Goal: Information Seeking & Learning: Find specific page/section

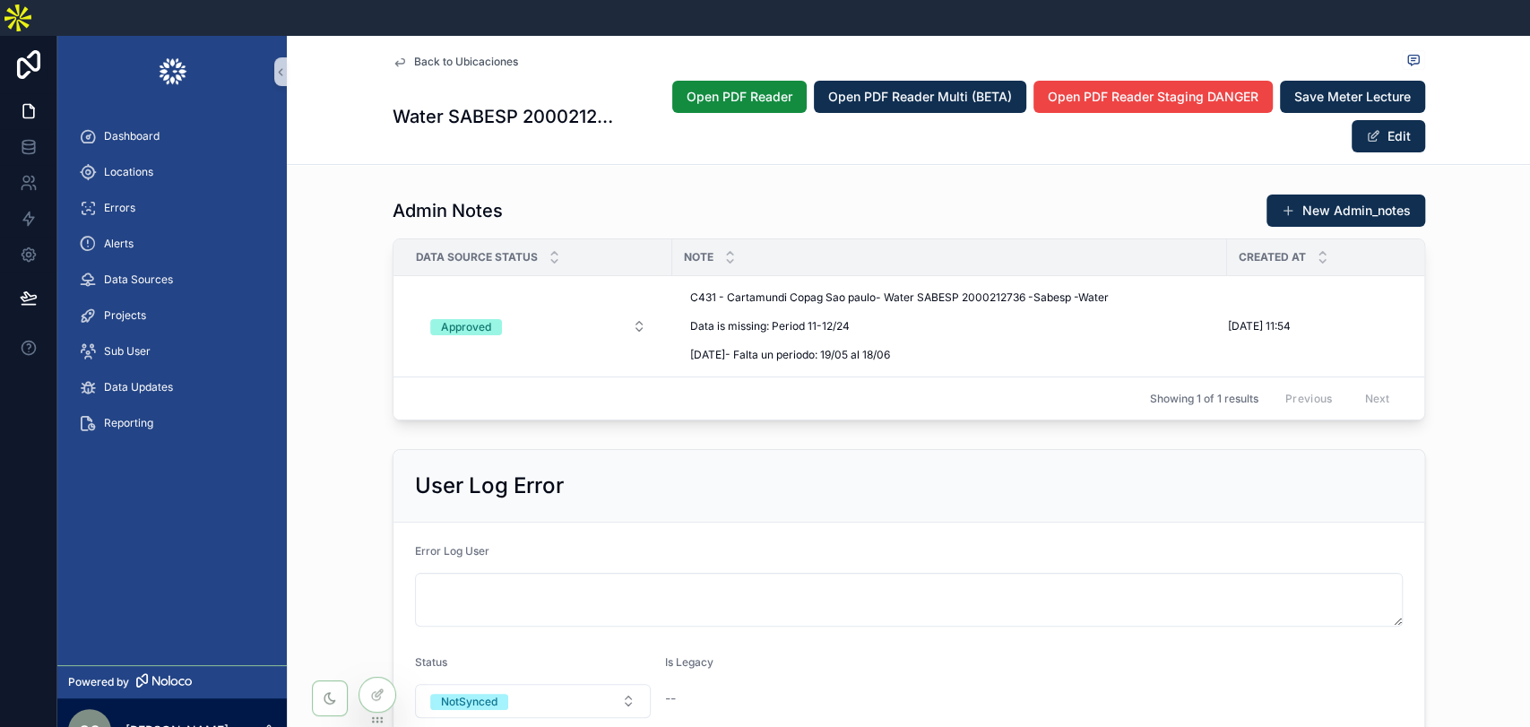
click at [1496, 442] on div "User Log Error Error Log User Status NotSynced Is Legacy --" at bounding box center [908, 595] width 1243 height 306
drag, startPoint x: 129, startPoint y: 130, endPoint x: 976, endPoint y: 144, distance: 847.2
click at [129, 165] on span "Locations" at bounding box center [128, 172] width 49 height 14
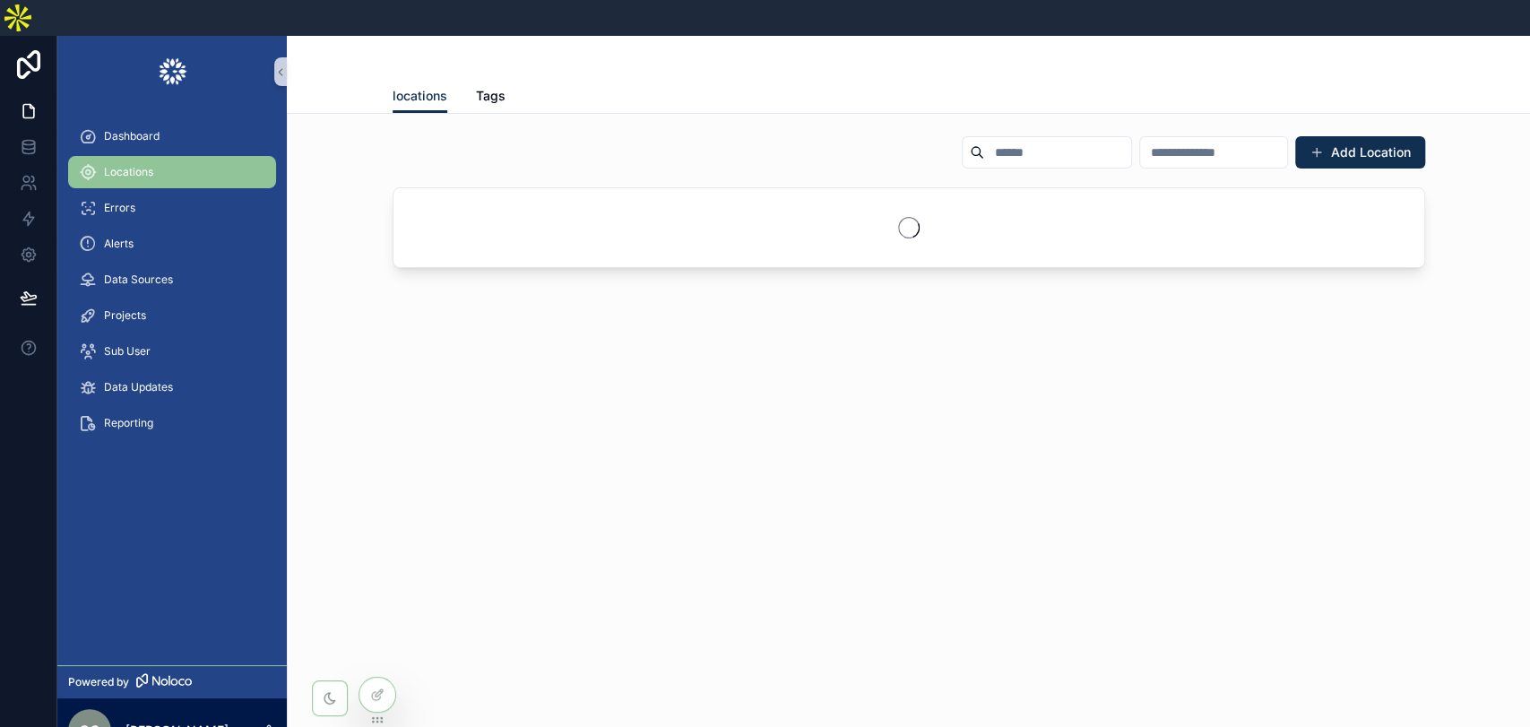
click at [993, 140] on input "scrollable content" at bounding box center [1057, 152] width 147 height 25
paste input "**********"
type input "**********"
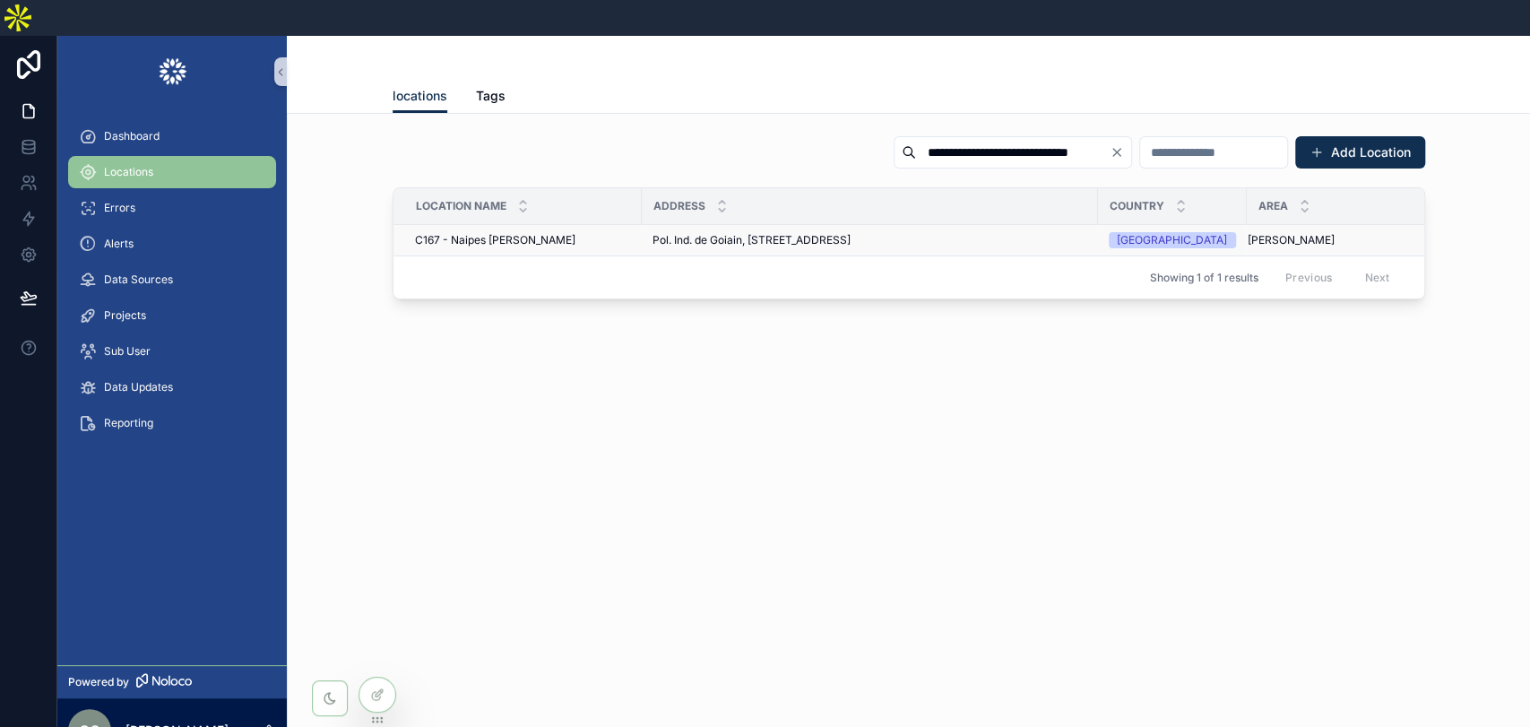
click at [837, 233] on span "Pol. Ind. de Goiain, [STREET_ADDRESS]" at bounding box center [752, 240] width 198 height 14
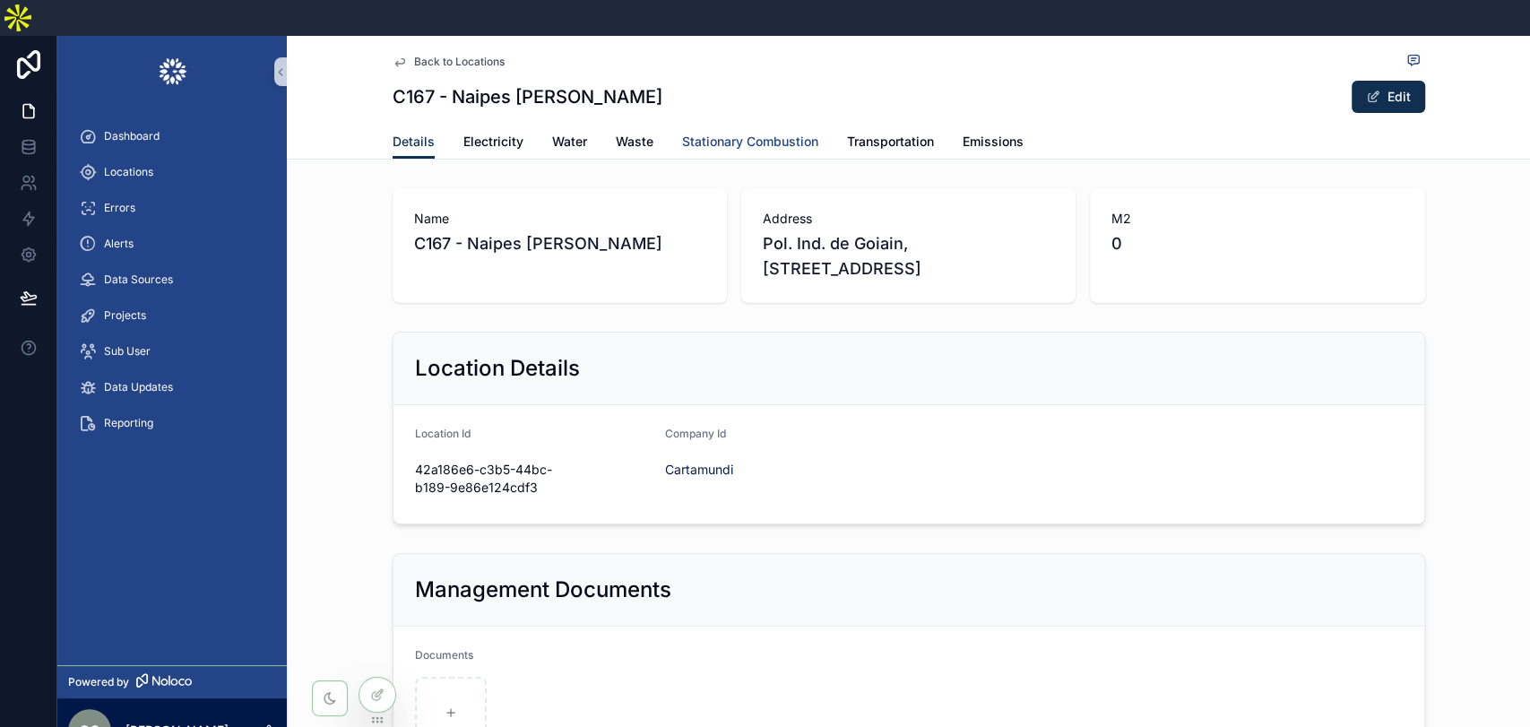
click at [711, 133] on span "Stationary Combustion" at bounding box center [750, 142] width 136 height 18
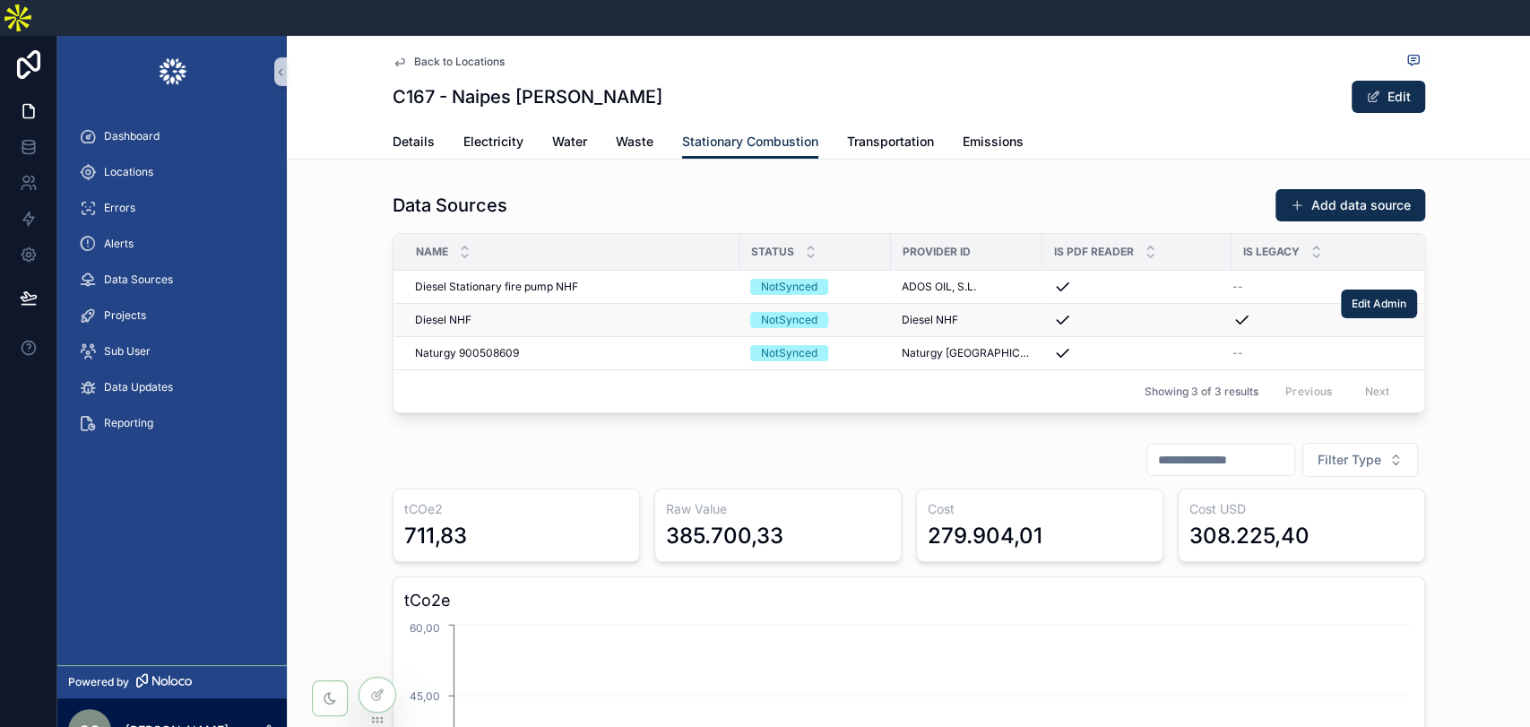
click at [437, 313] on span "Diesel NHF" at bounding box center [443, 320] width 56 height 14
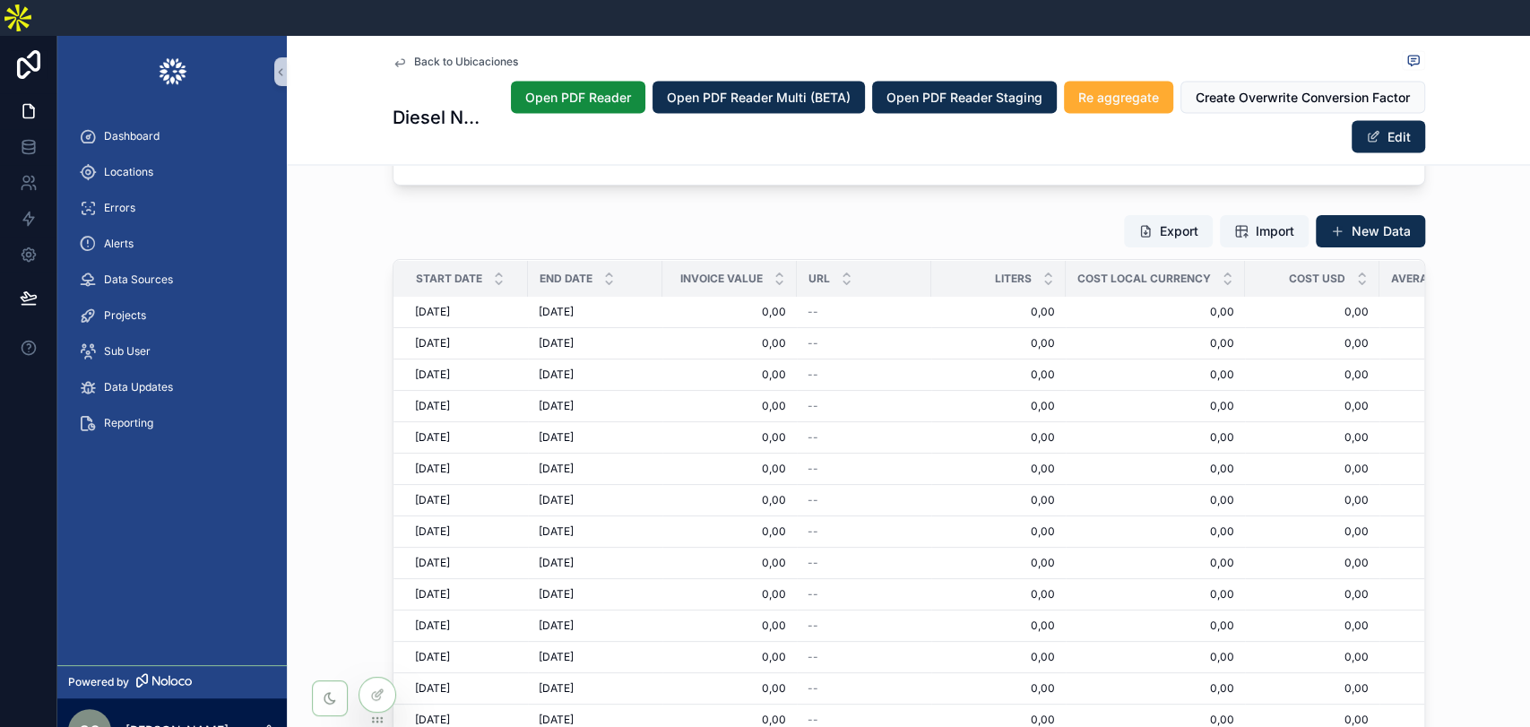
scroll to position [1733, 0]
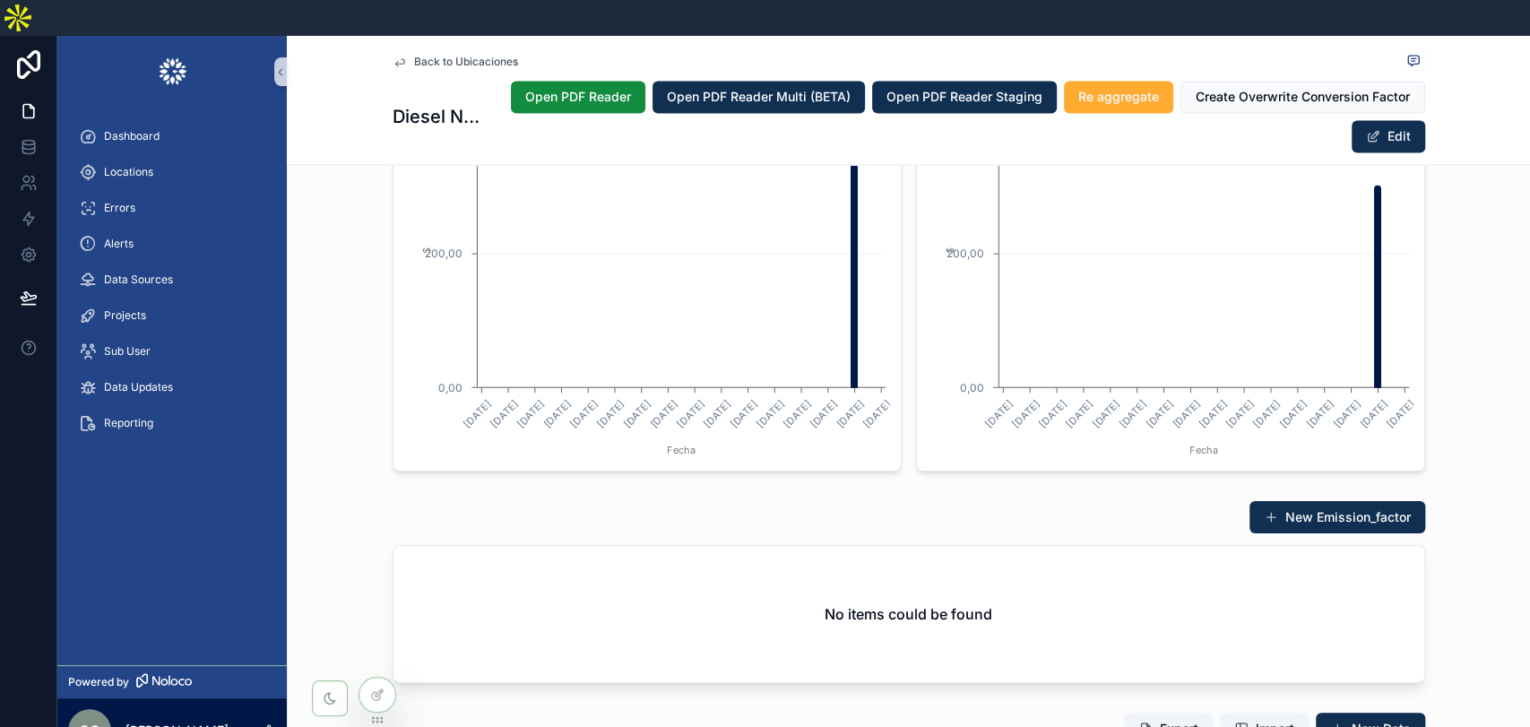
click at [349, 350] on div "Value Graph enero, 2022 febrero, 2022 marzo, 2022 abril, 2022 [GEOGRAPHIC_DATA]…" at bounding box center [908, 42] width 1243 height 873
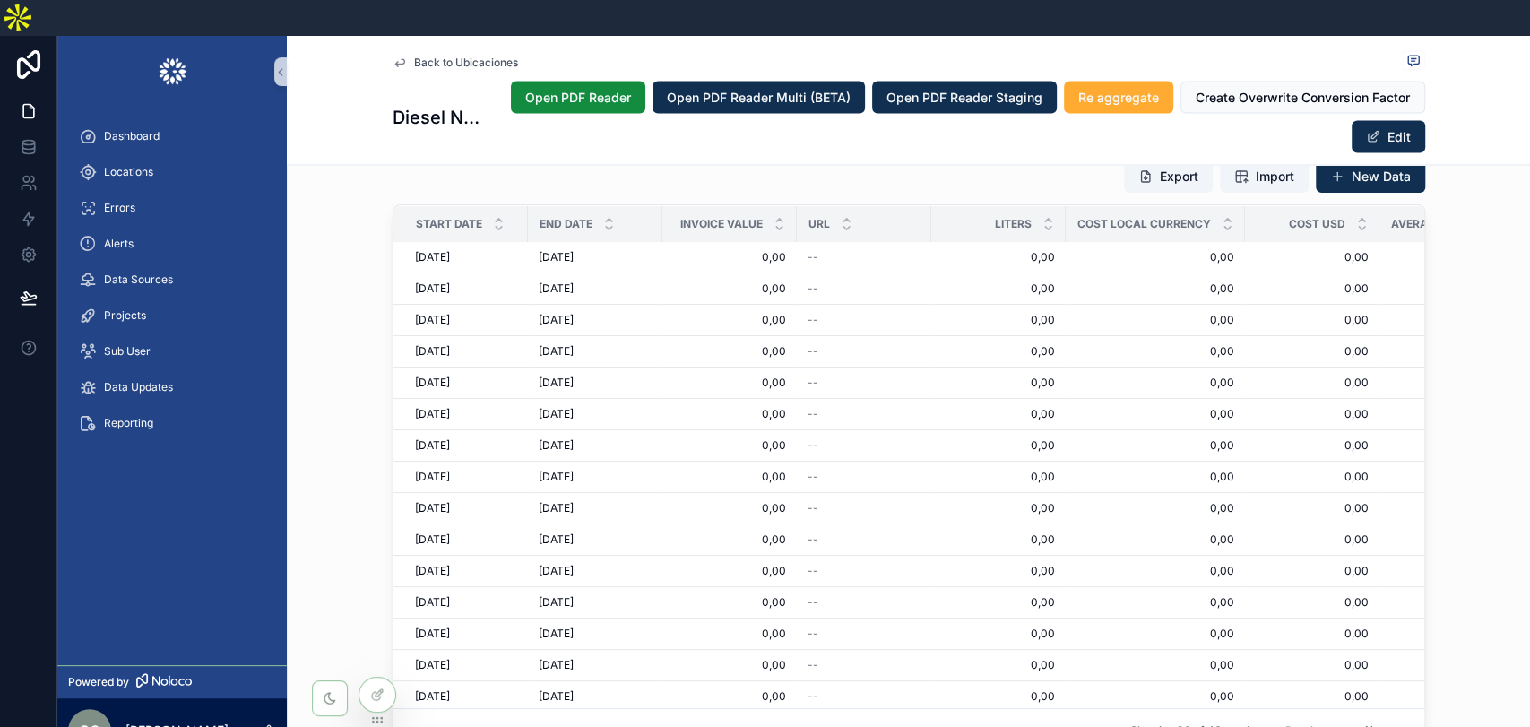
scroll to position [2290, 0]
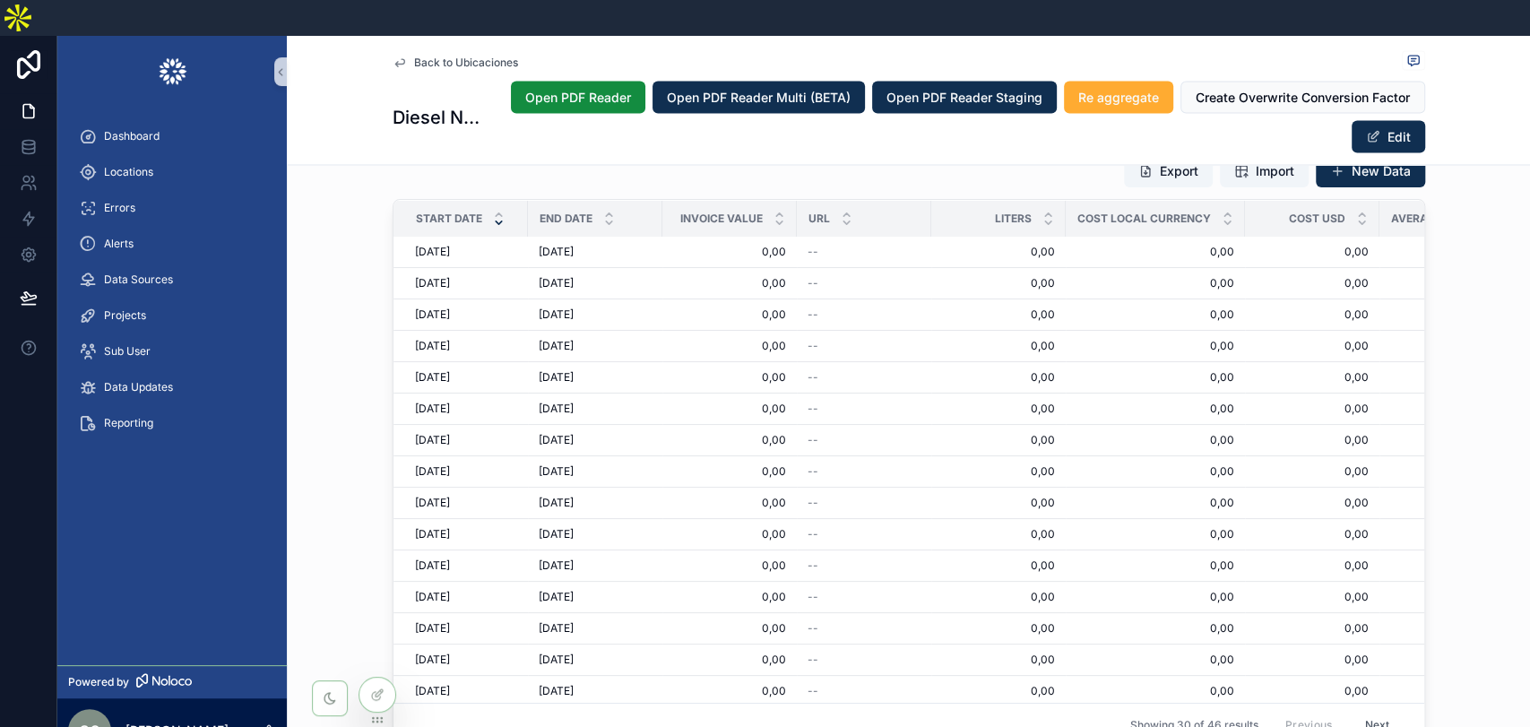
click at [496, 221] on icon "scrollable content" at bounding box center [499, 222] width 6 height 3
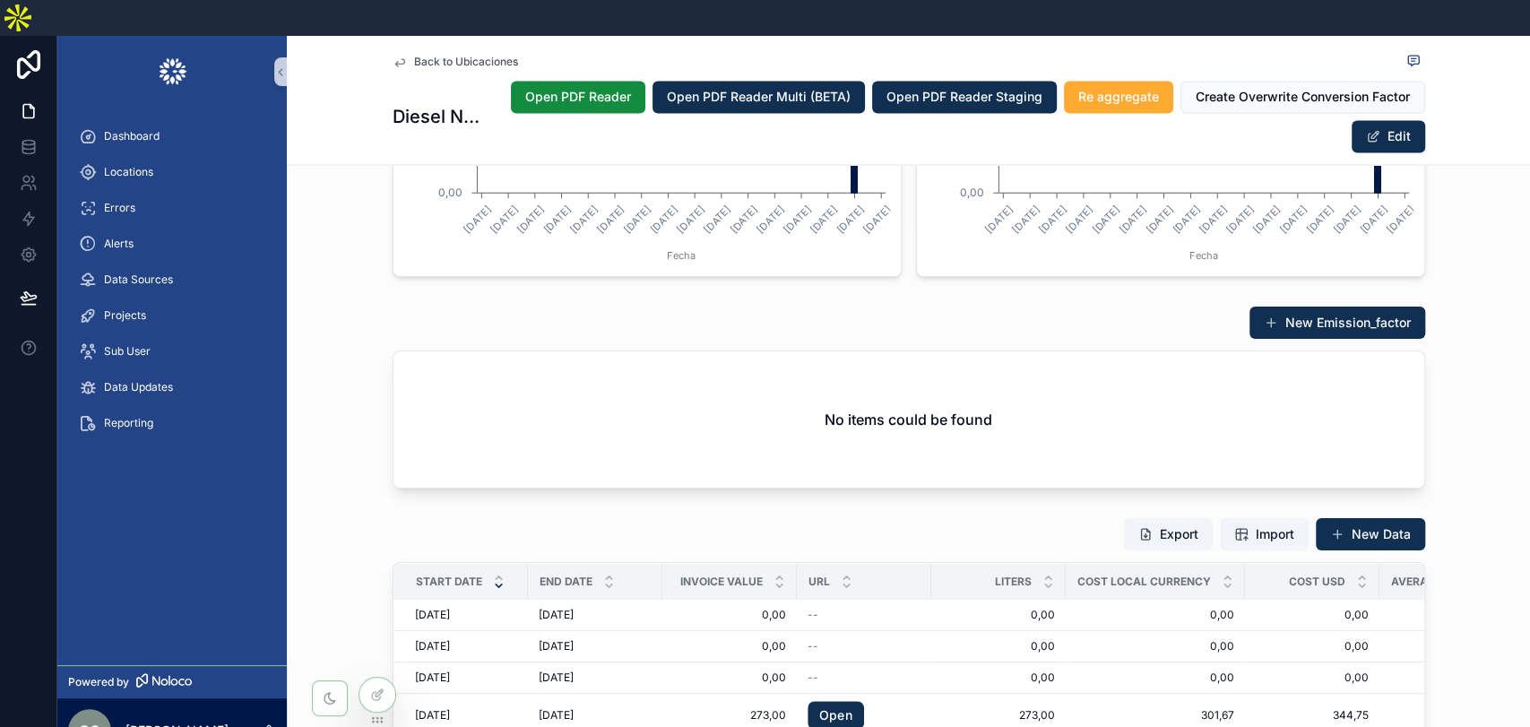
scroll to position [2290, 0]
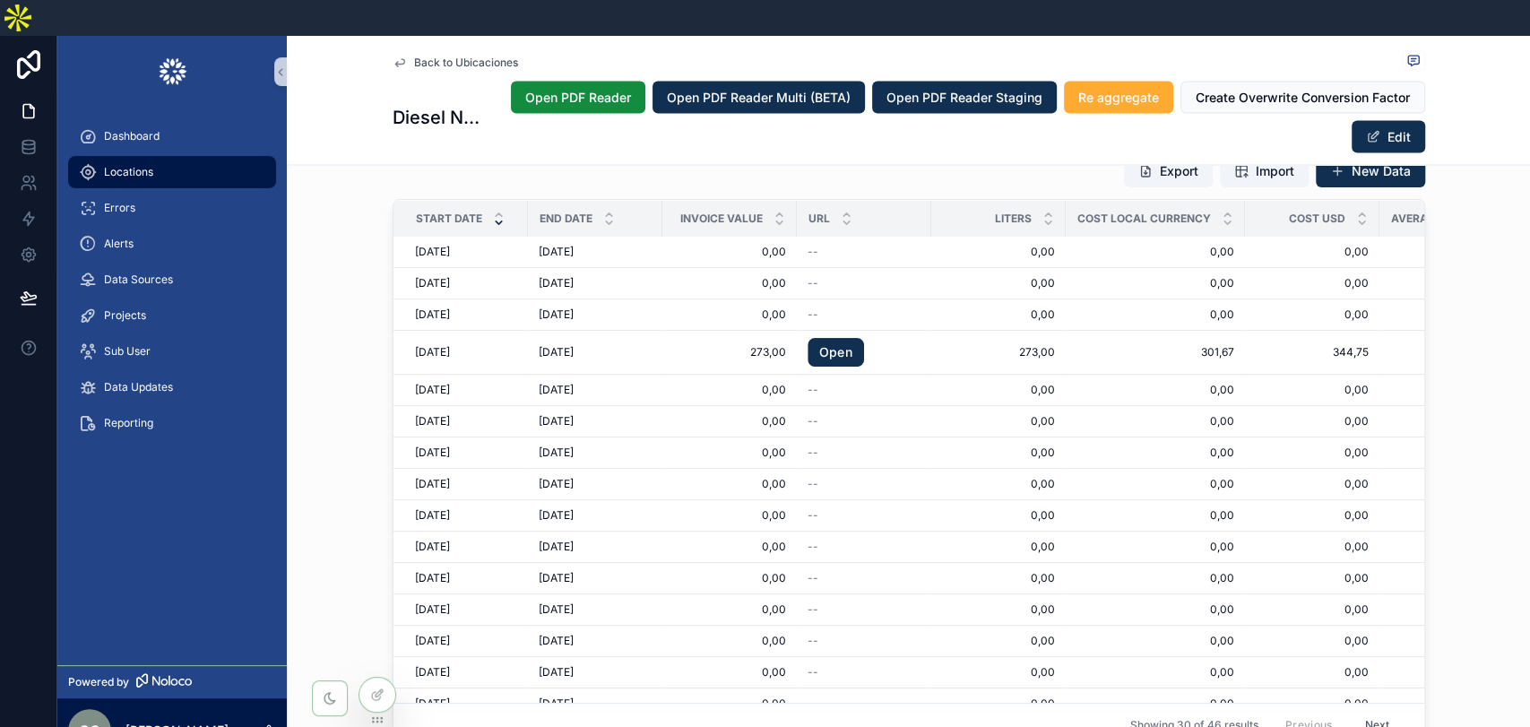
click at [142, 165] on span "Locations" at bounding box center [128, 172] width 49 height 14
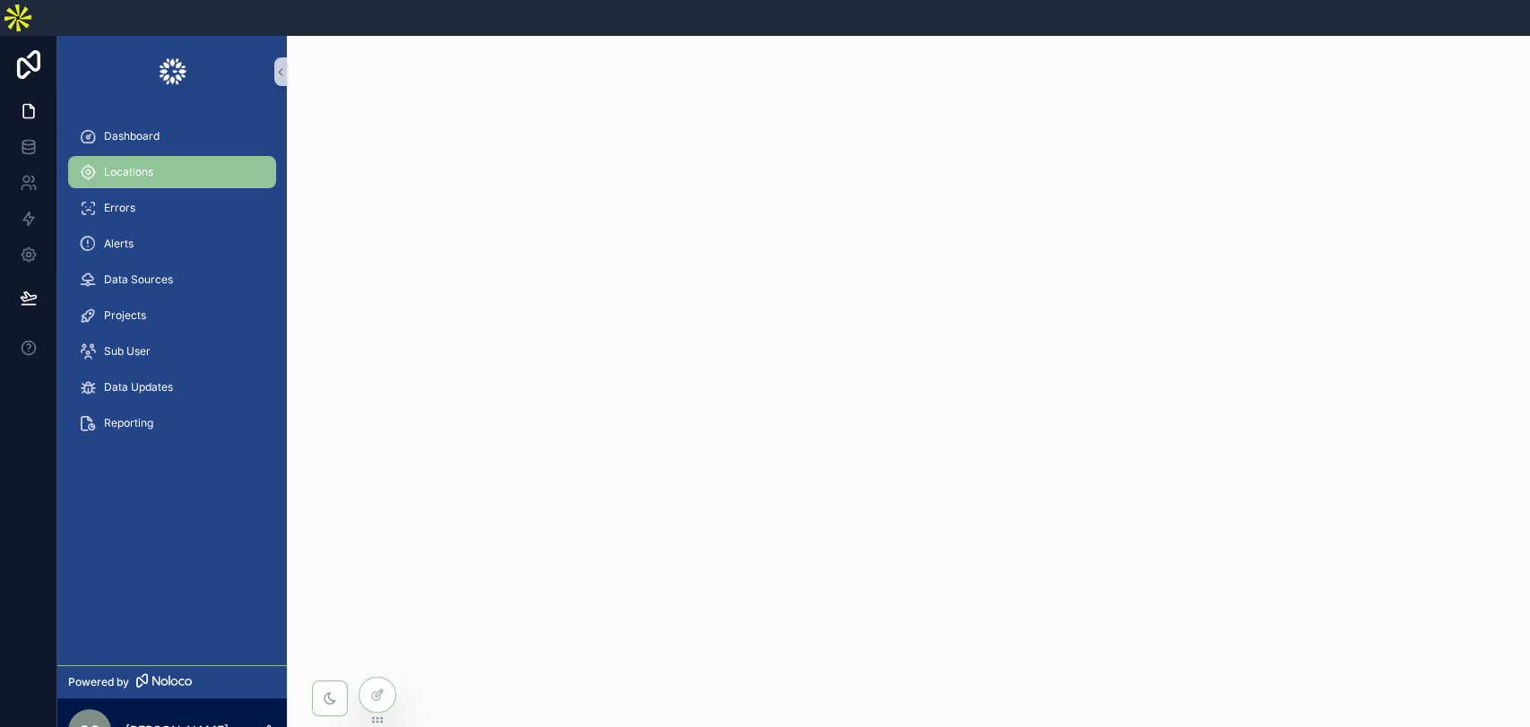
click at [131, 165] on span "Locations" at bounding box center [128, 172] width 49 height 14
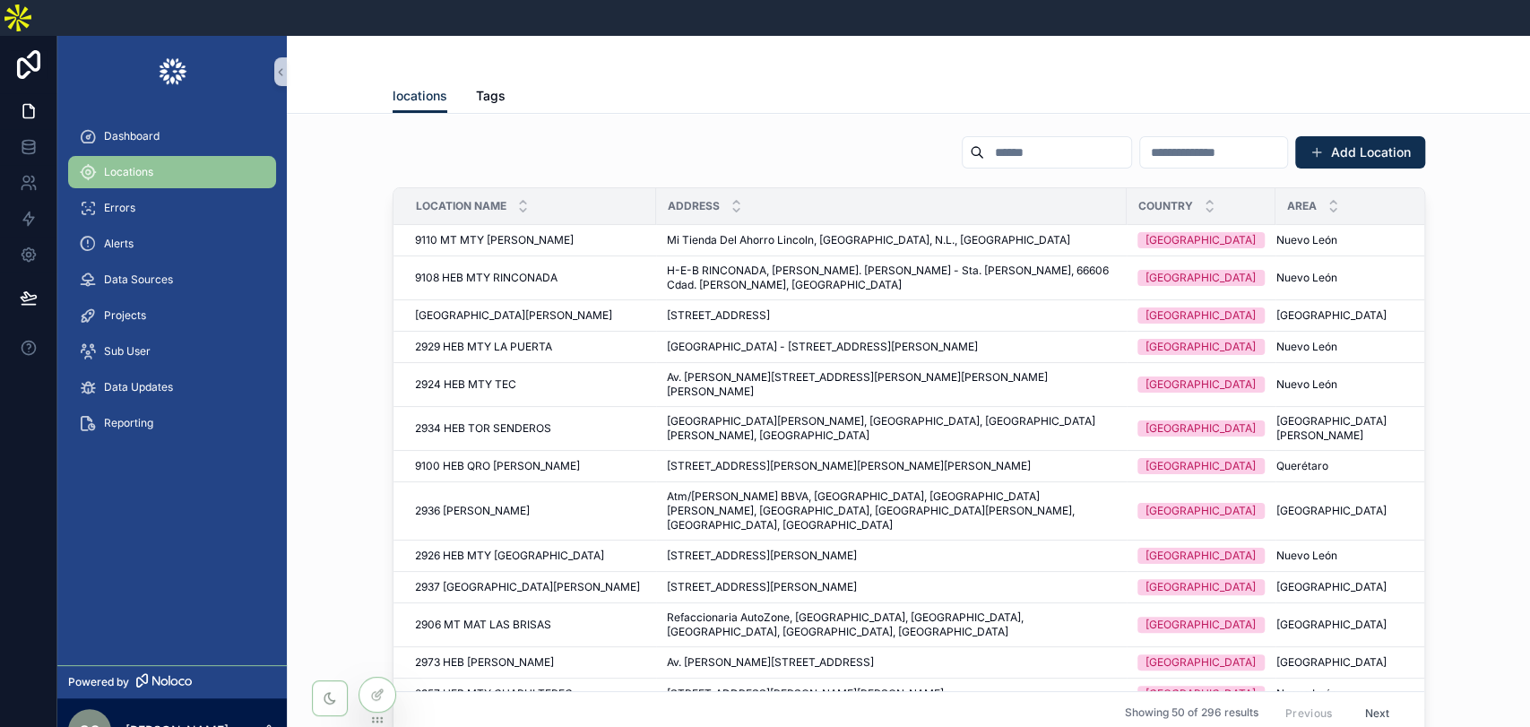
click at [984, 140] on input "scrollable content" at bounding box center [1057, 152] width 147 height 25
paste input "**********"
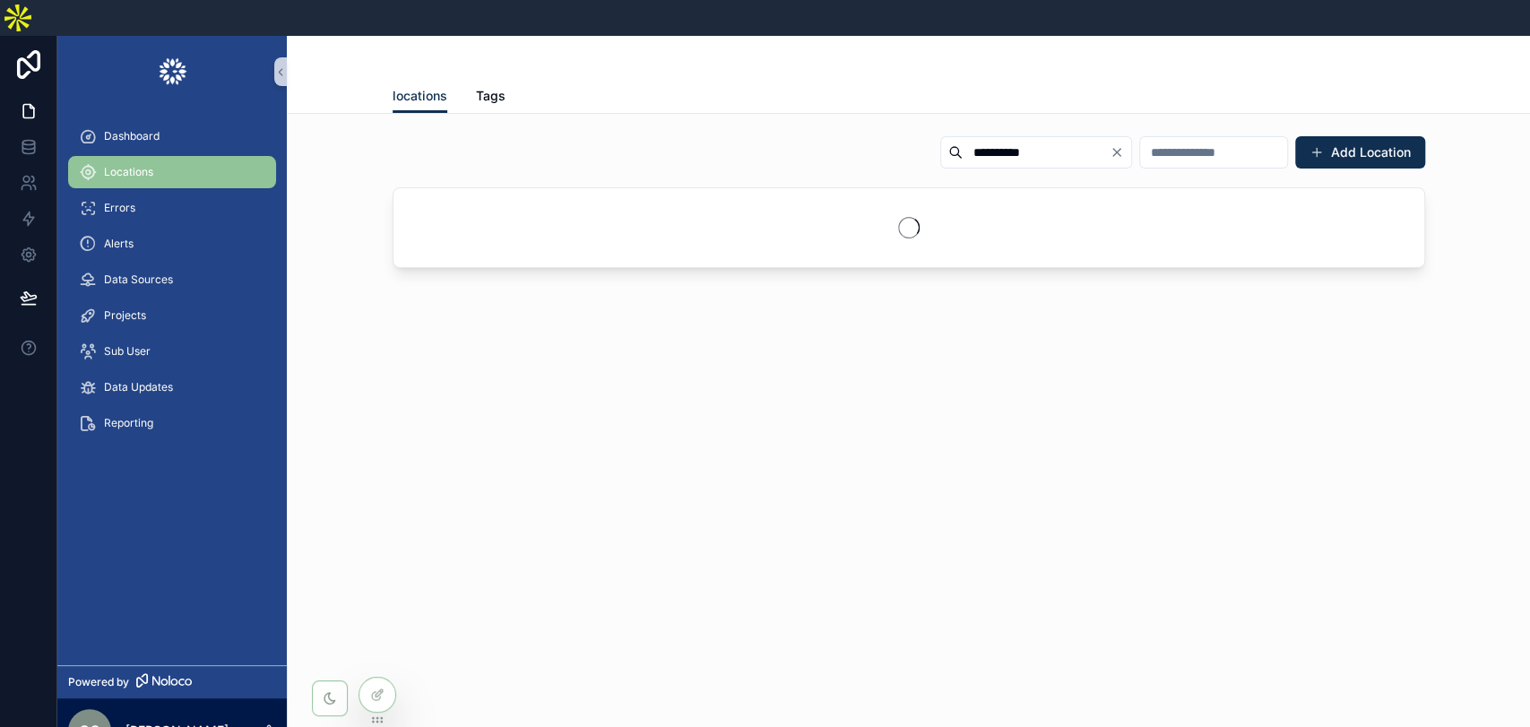
type input "**********"
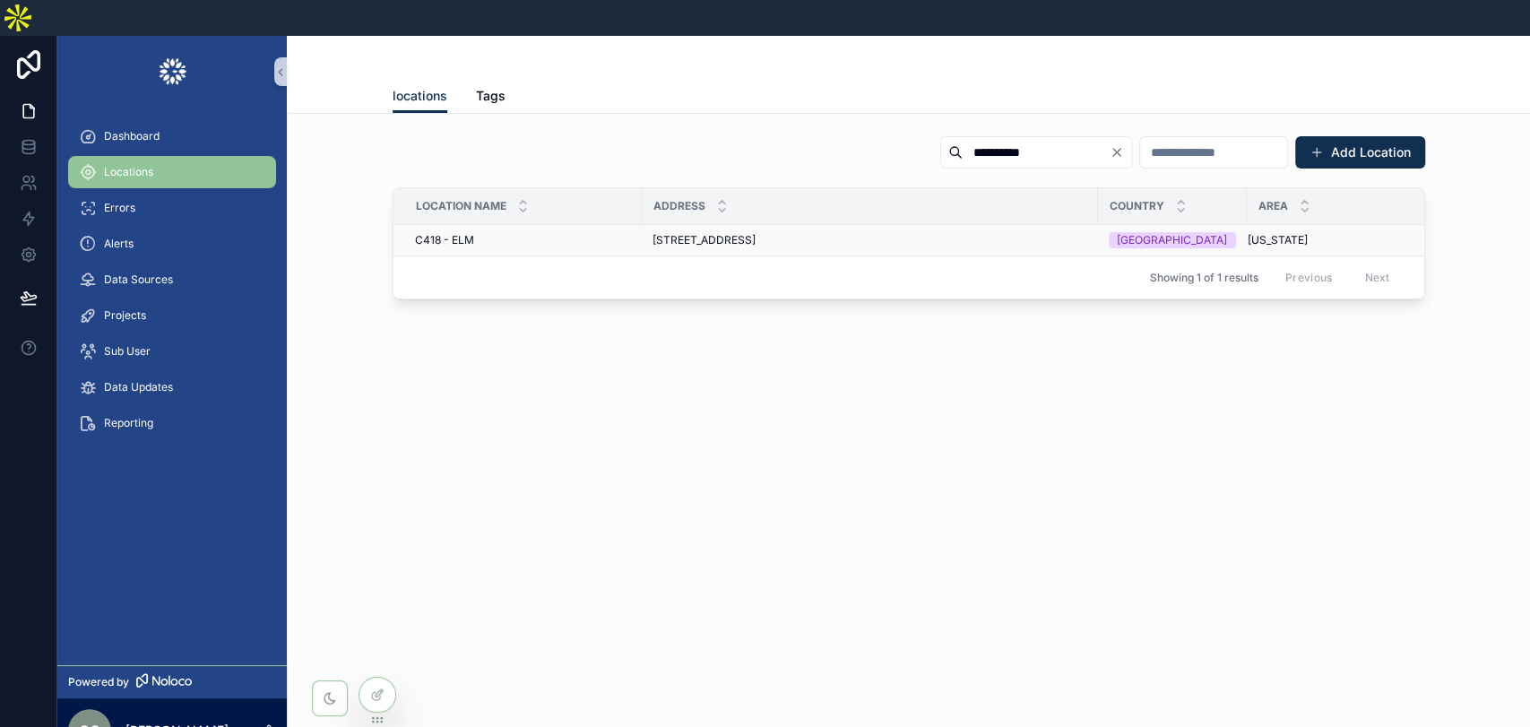
click at [756, 233] on span "[STREET_ADDRESS]" at bounding box center [704, 240] width 103 height 14
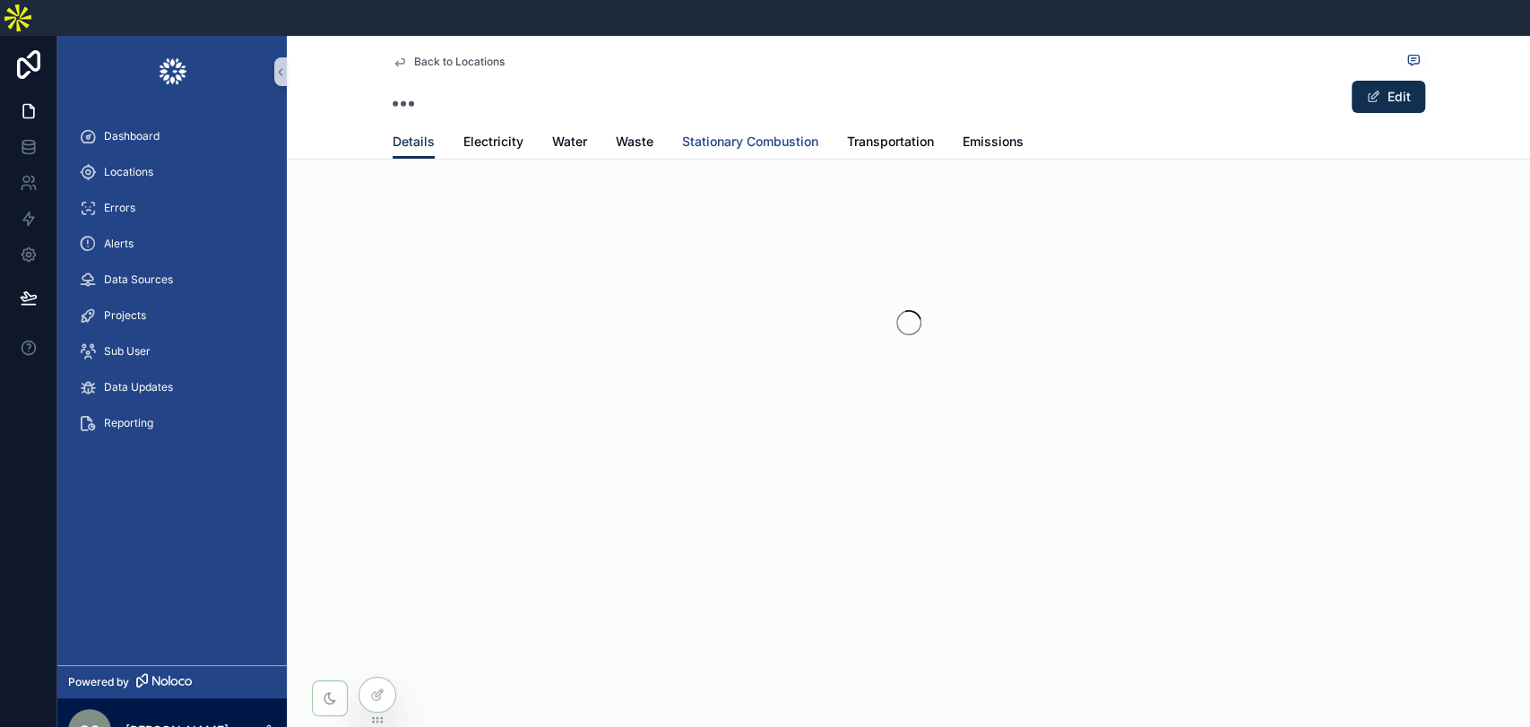
click at [746, 133] on span "Stationary Combustion" at bounding box center [750, 142] width 136 height 18
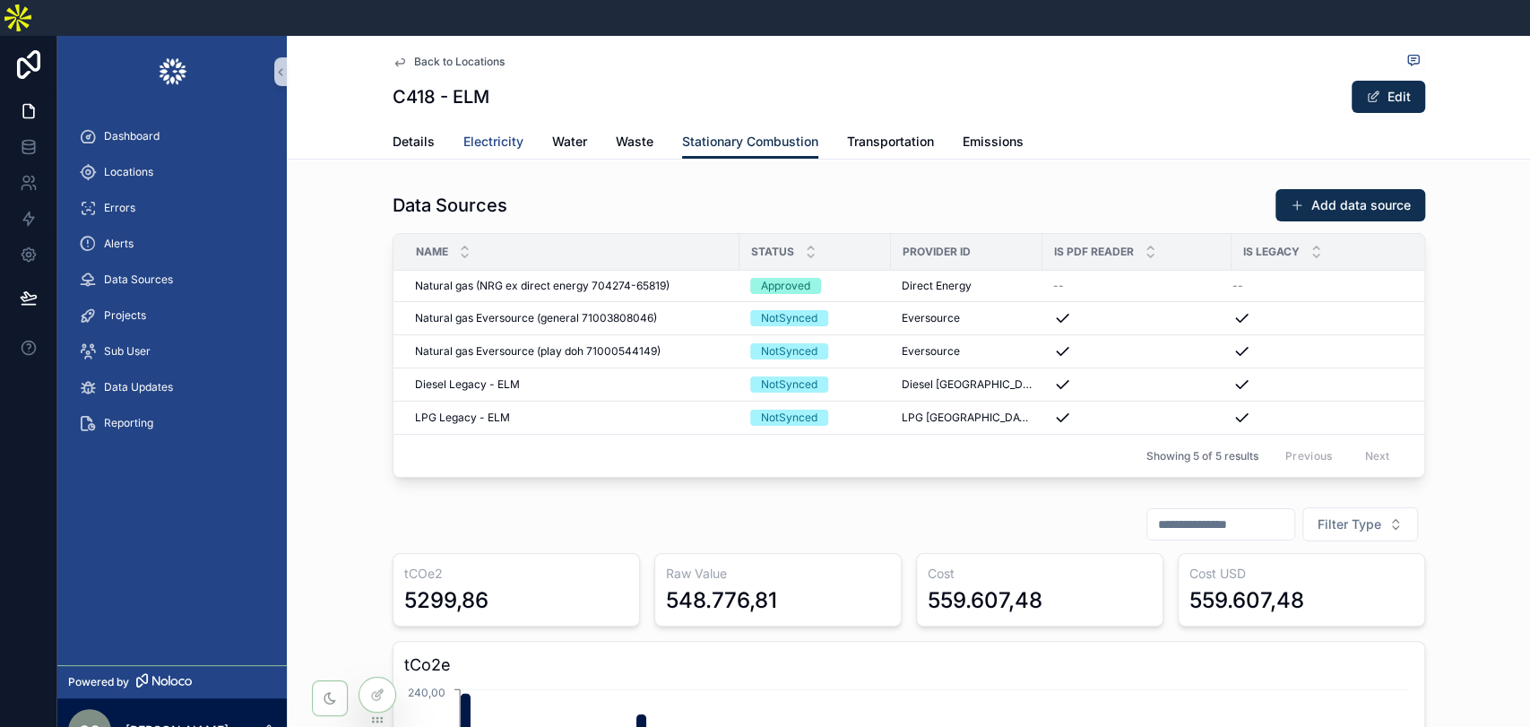
click at [488, 133] on span "Electricity" at bounding box center [493, 142] width 60 height 18
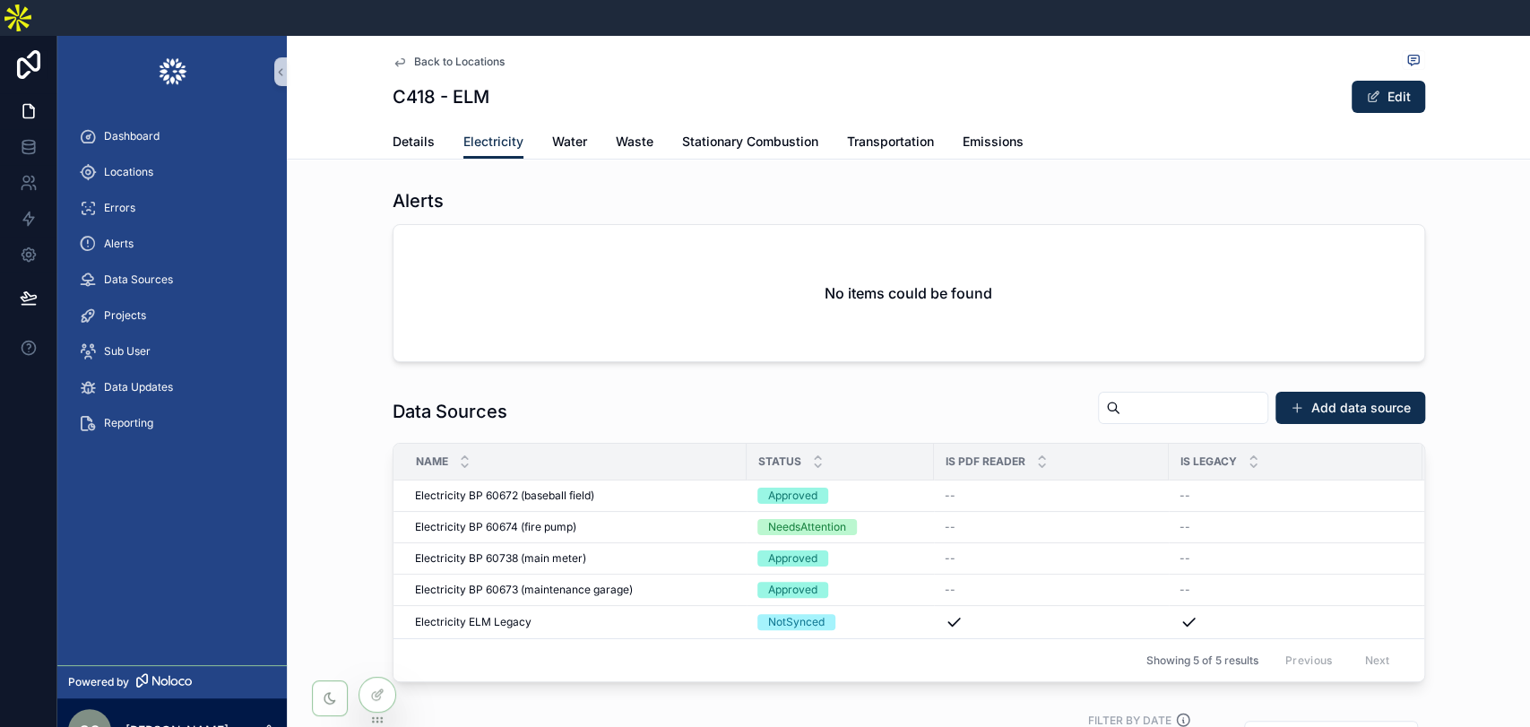
drag, startPoint x: 516, startPoint y: 549, endPoint x: 696, endPoint y: 567, distance: 181.1
click at [516, 583] on span "Electricity BP 60673 (maintenance garage)" at bounding box center [524, 590] width 218 height 14
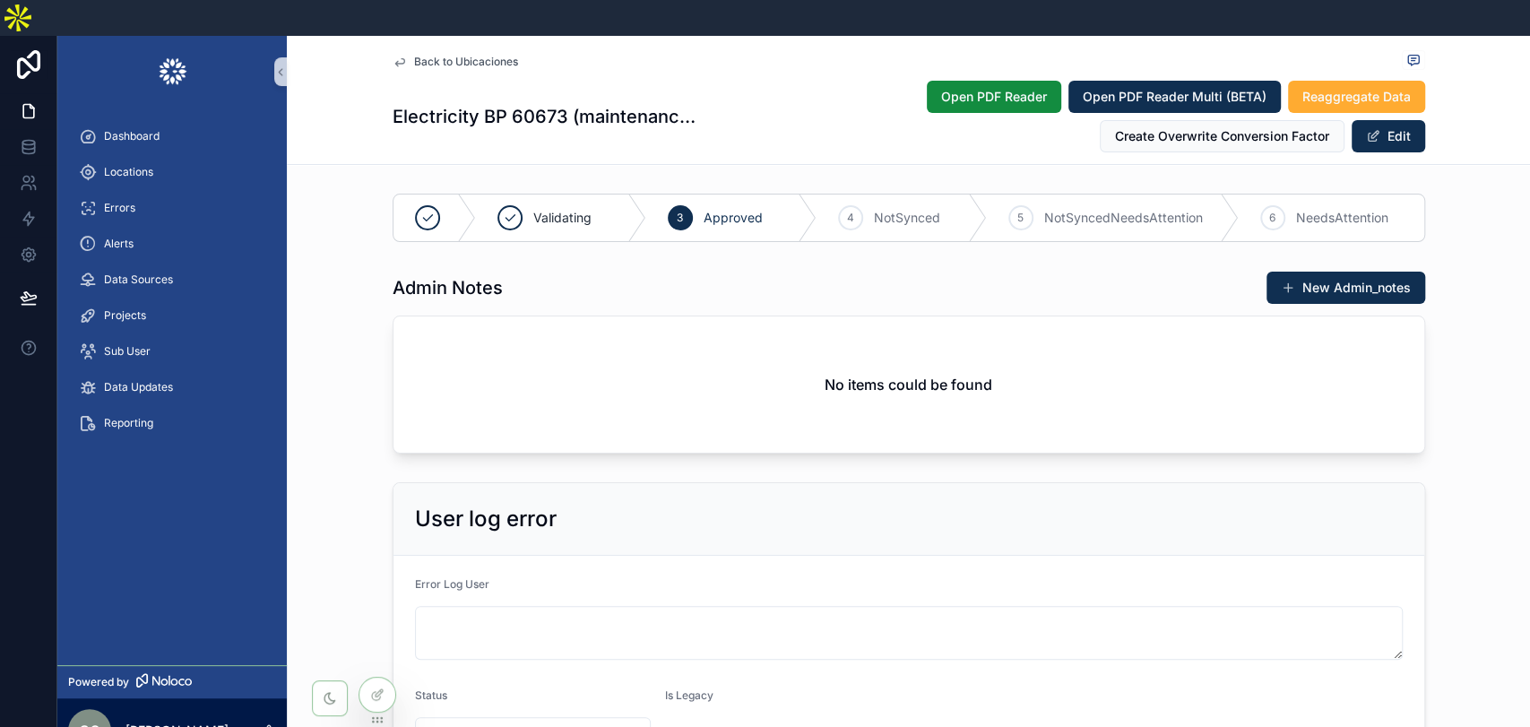
click at [1476, 405] on div "Admin Notes New Admin_notes No items could be found" at bounding box center [908, 362] width 1243 height 197
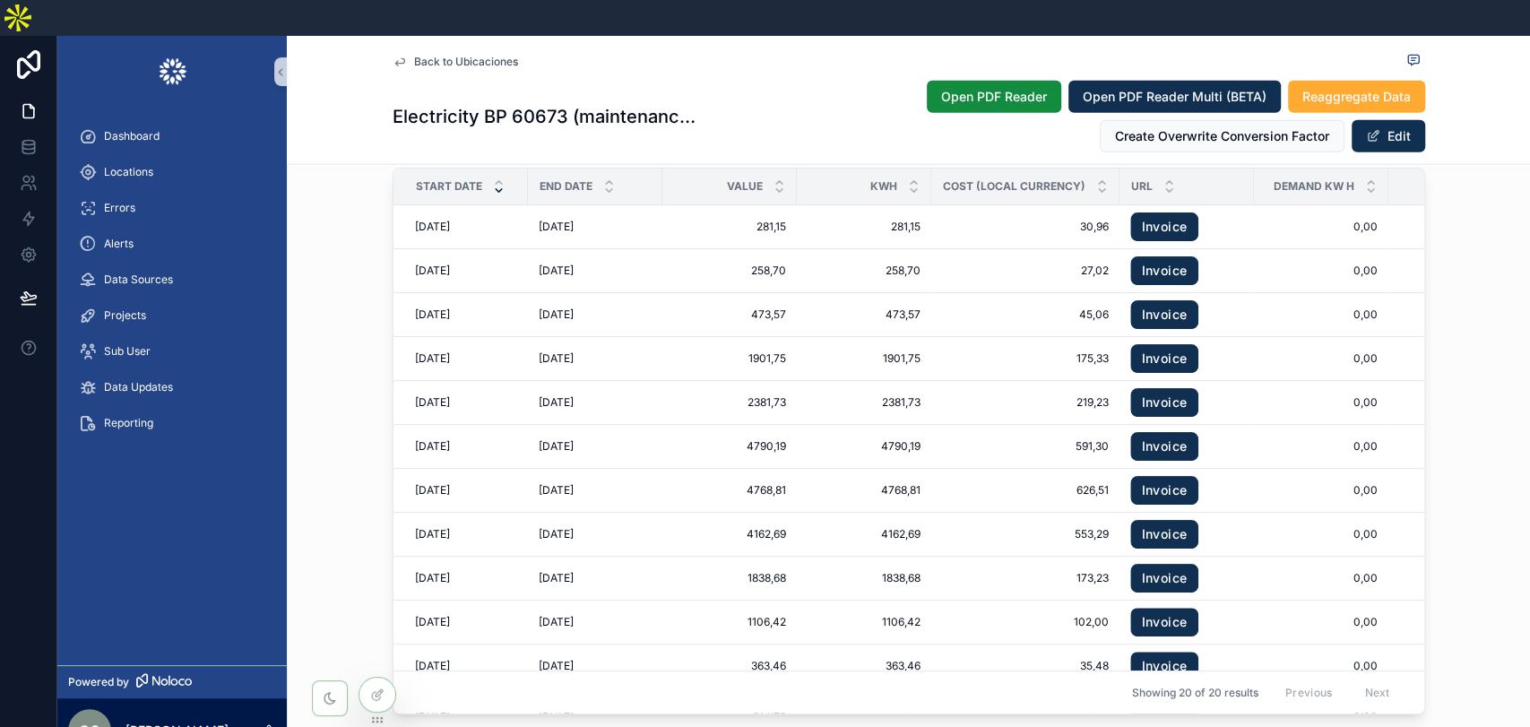
scroll to position [2888, 0]
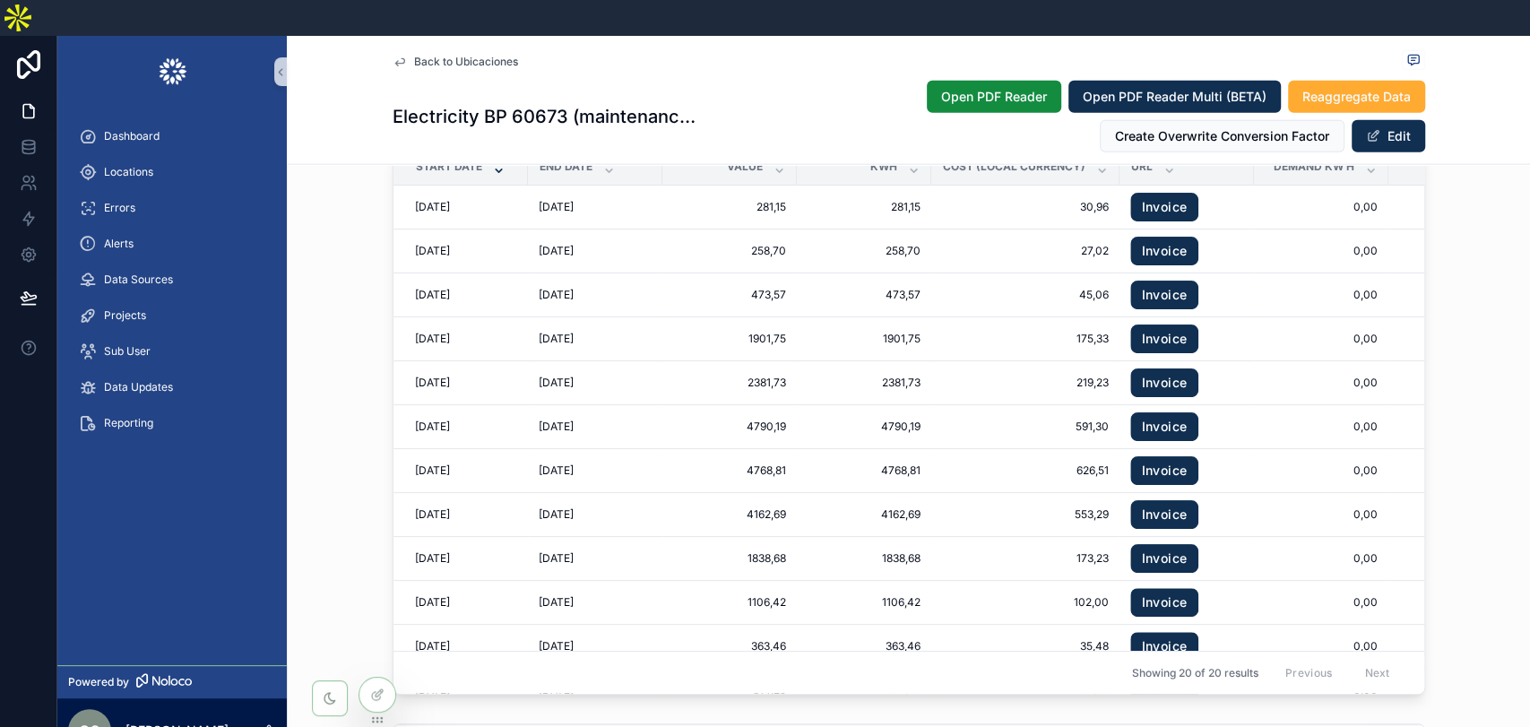
click at [1485, 407] on div "Export Start Date End Date Value kwh Cost (Local Currency) Url Demand Kw H Cost…" at bounding box center [908, 399] width 1243 height 606
click at [323, 306] on div "Export Start Date End Date Value kwh Cost (Local Currency) Url Demand Kw H Cost…" at bounding box center [908, 399] width 1243 height 606
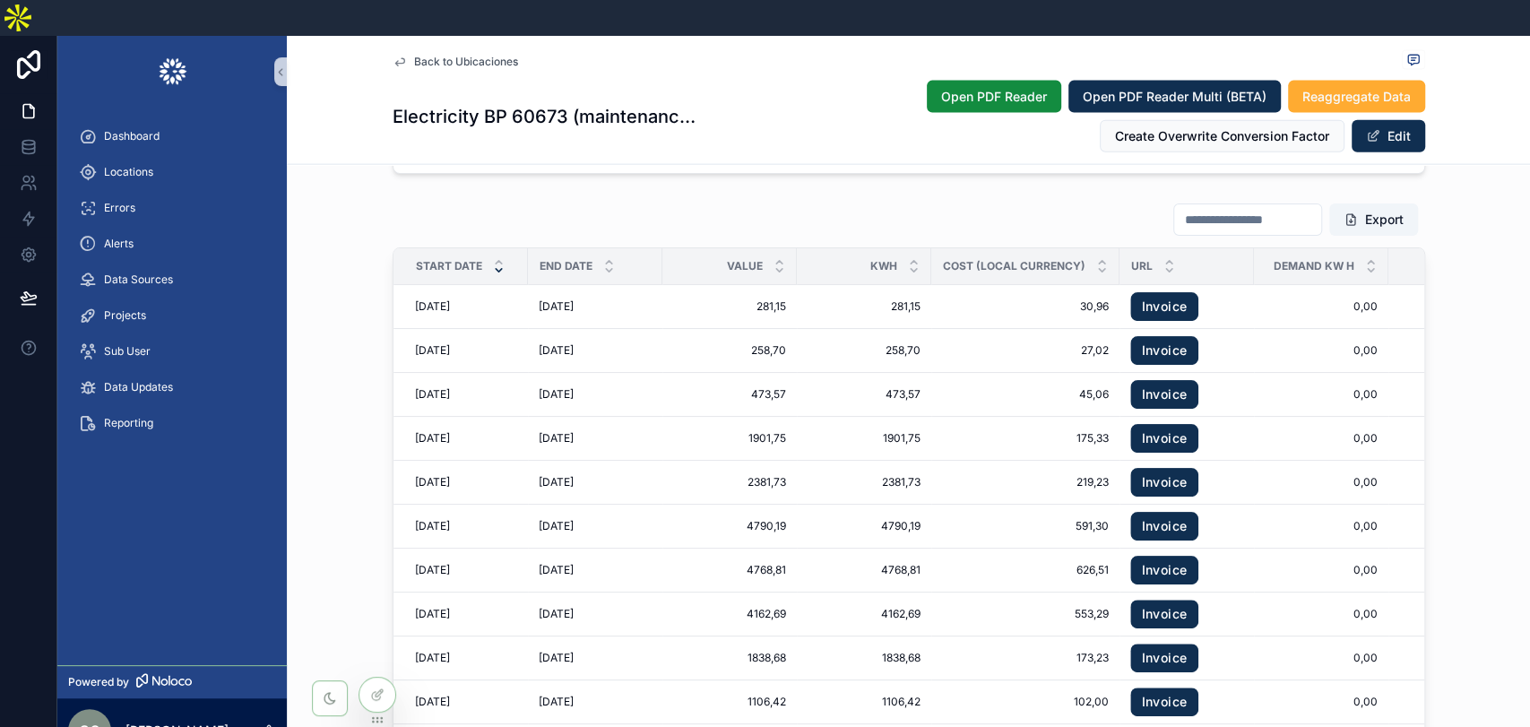
scroll to position [2789, 0]
click at [1486, 434] on div "Export Start Date End Date Value kwh Cost (Local Currency) Url Demand Kw H Cost…" at bounding box center [908, 498] width 1243 height 606
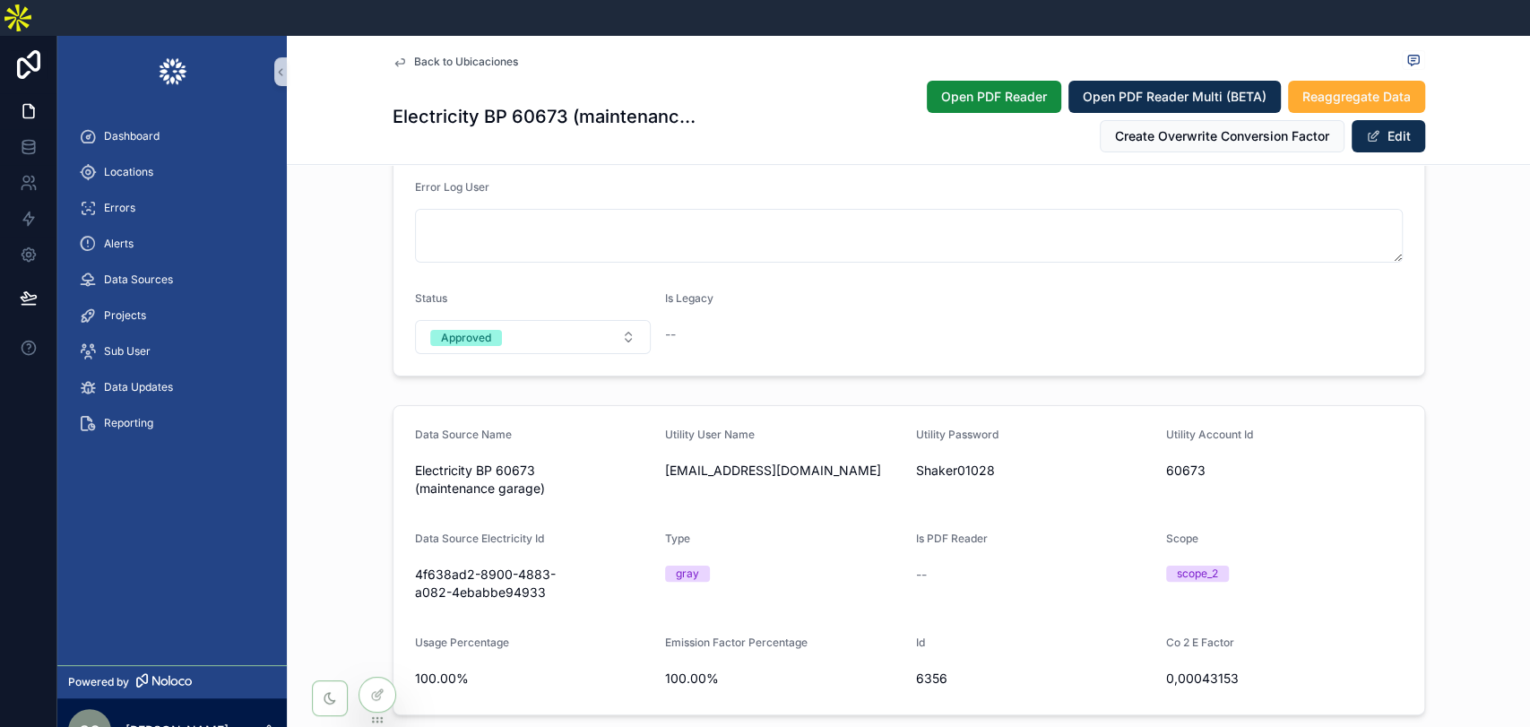
scroll to position [398, 0]
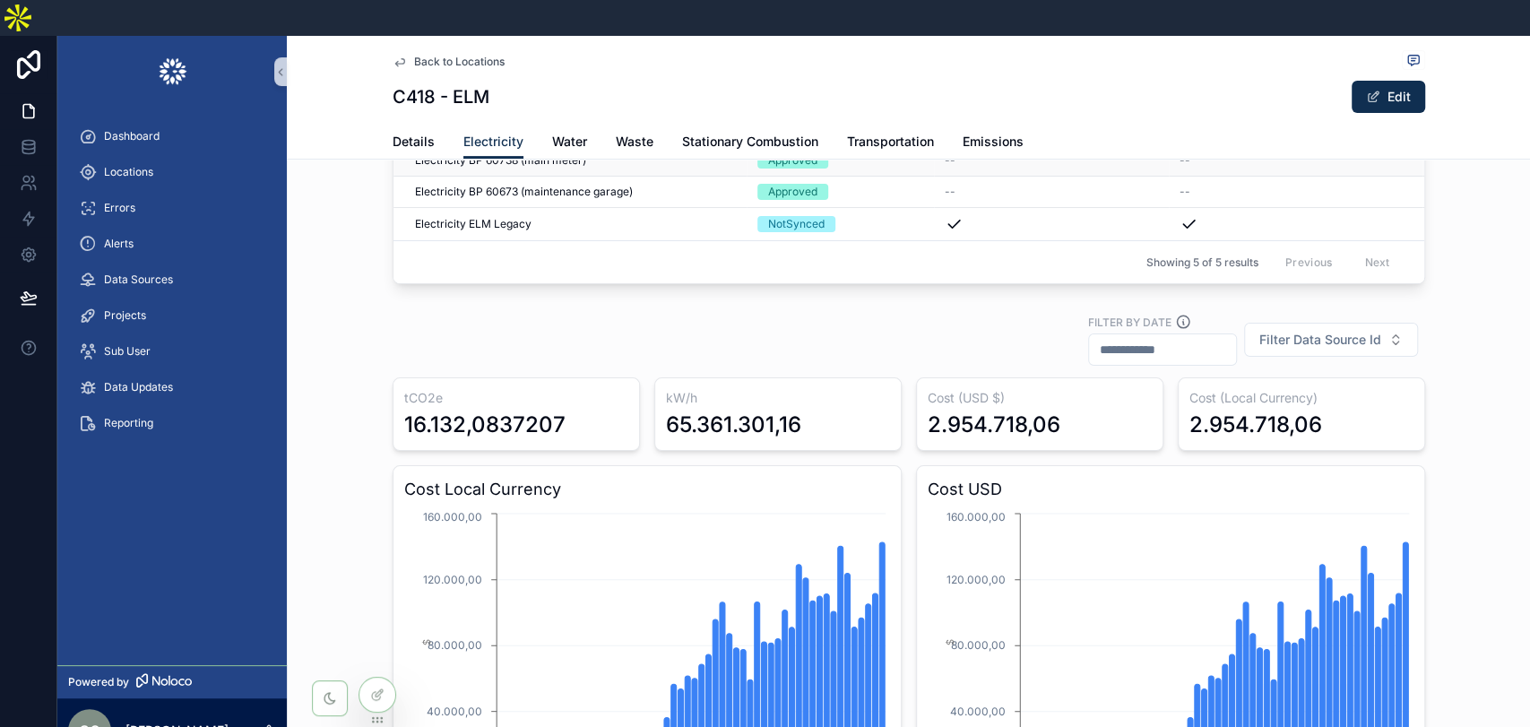
scroll to position [199, 0]
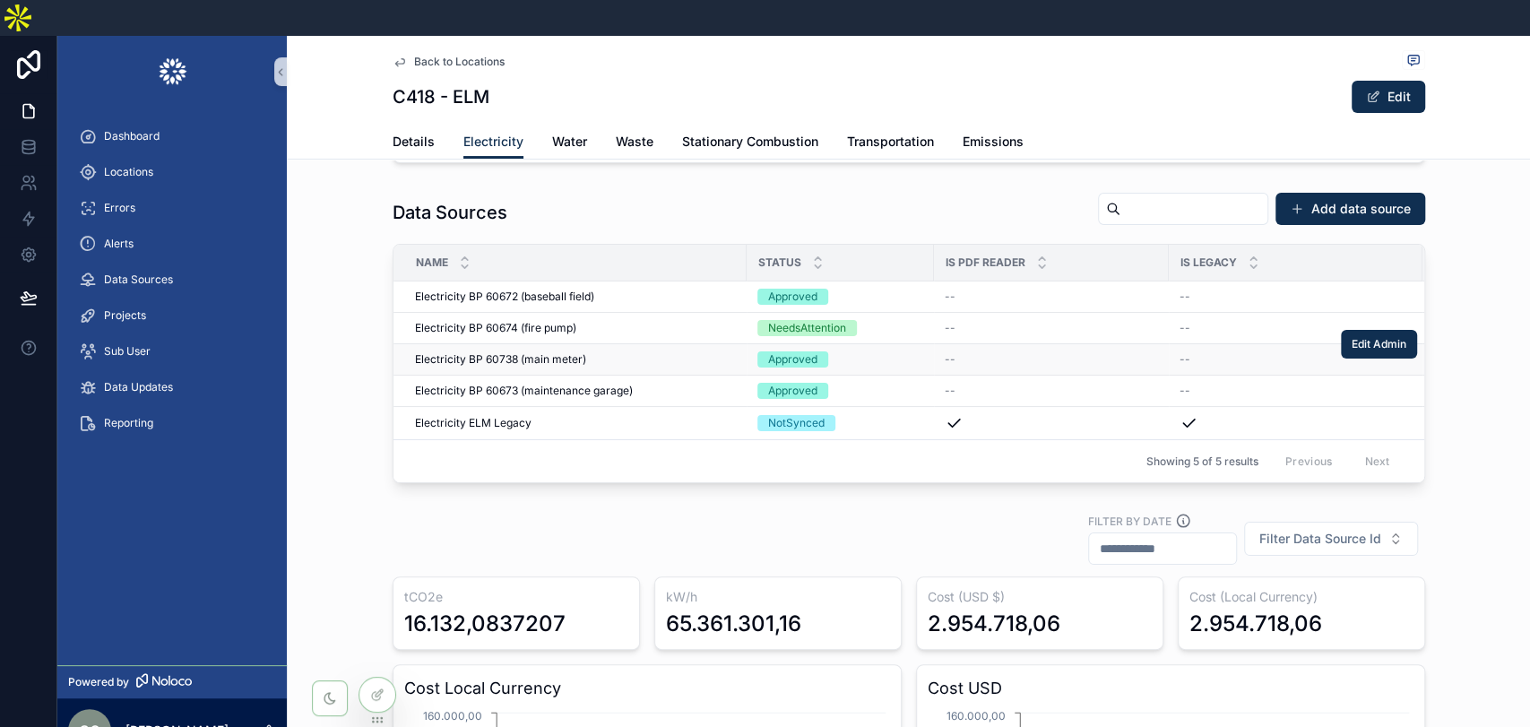
click at [535, 352] on span "Electricity BP 60738 (main meter)" at bounding box center [500, 359] width 171 height 14
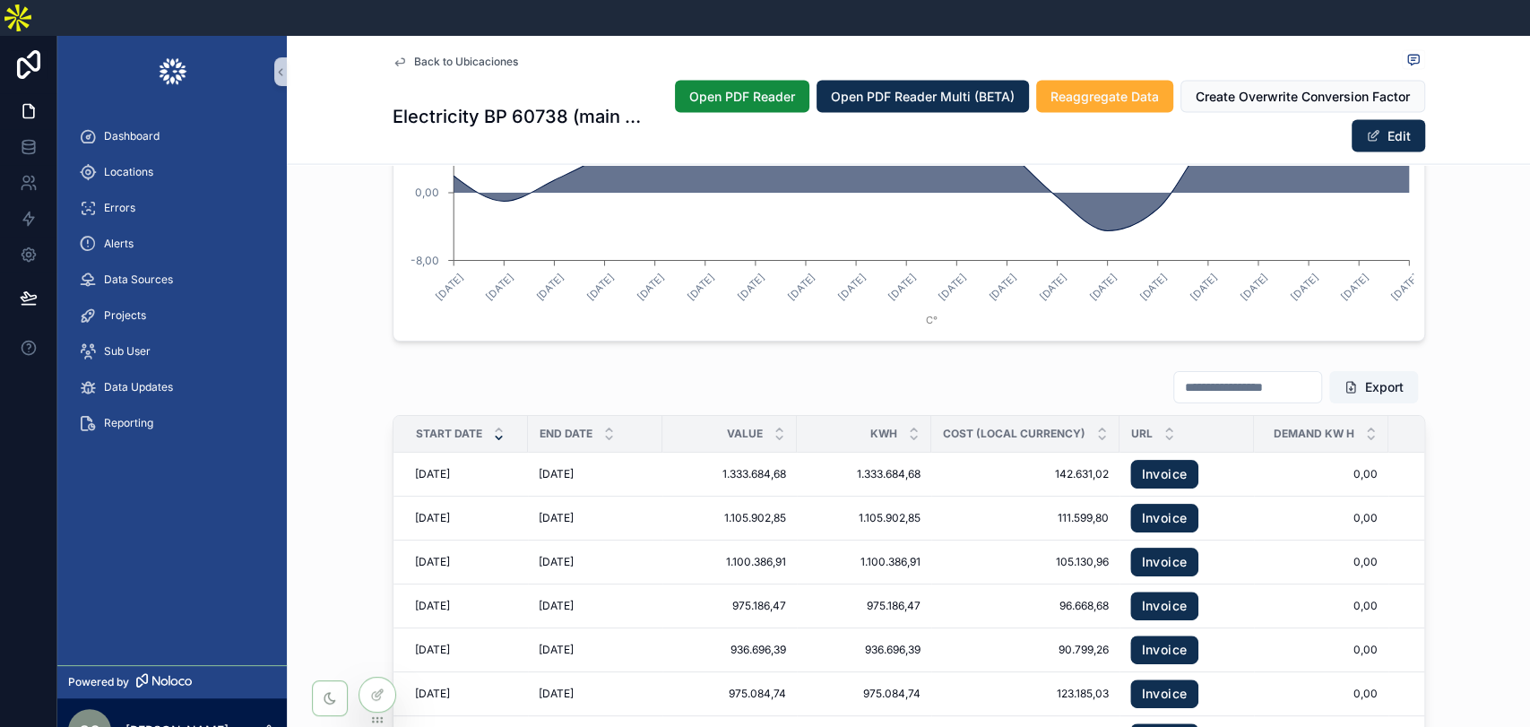
scroll to position [2689, 0]
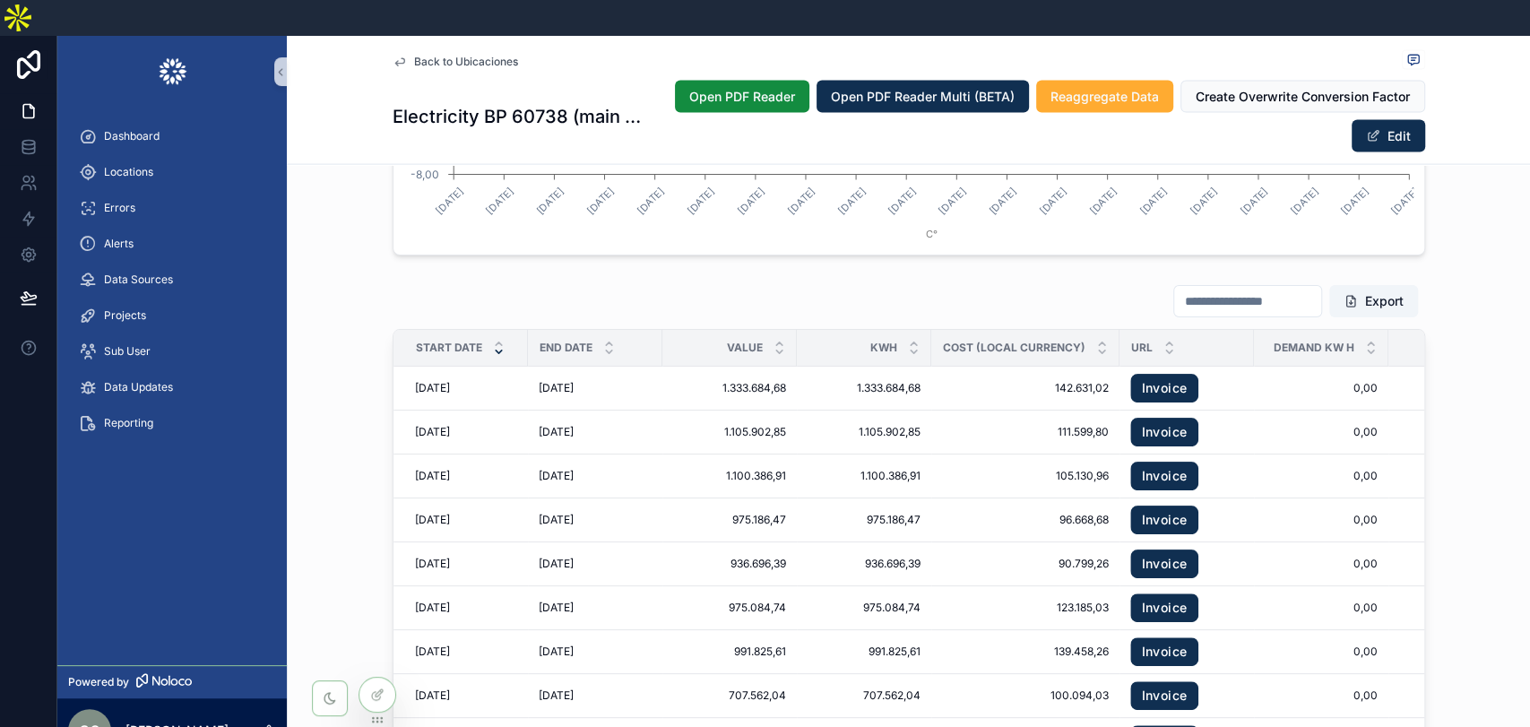
drag, startPoint x: 488, startPoint y: 330, endPoint x: 351, endPoint y: 354, distance: 138.4
click at [493, 346] on icon "scrollable content" at bounding box center [499, 352] width 12 height 12
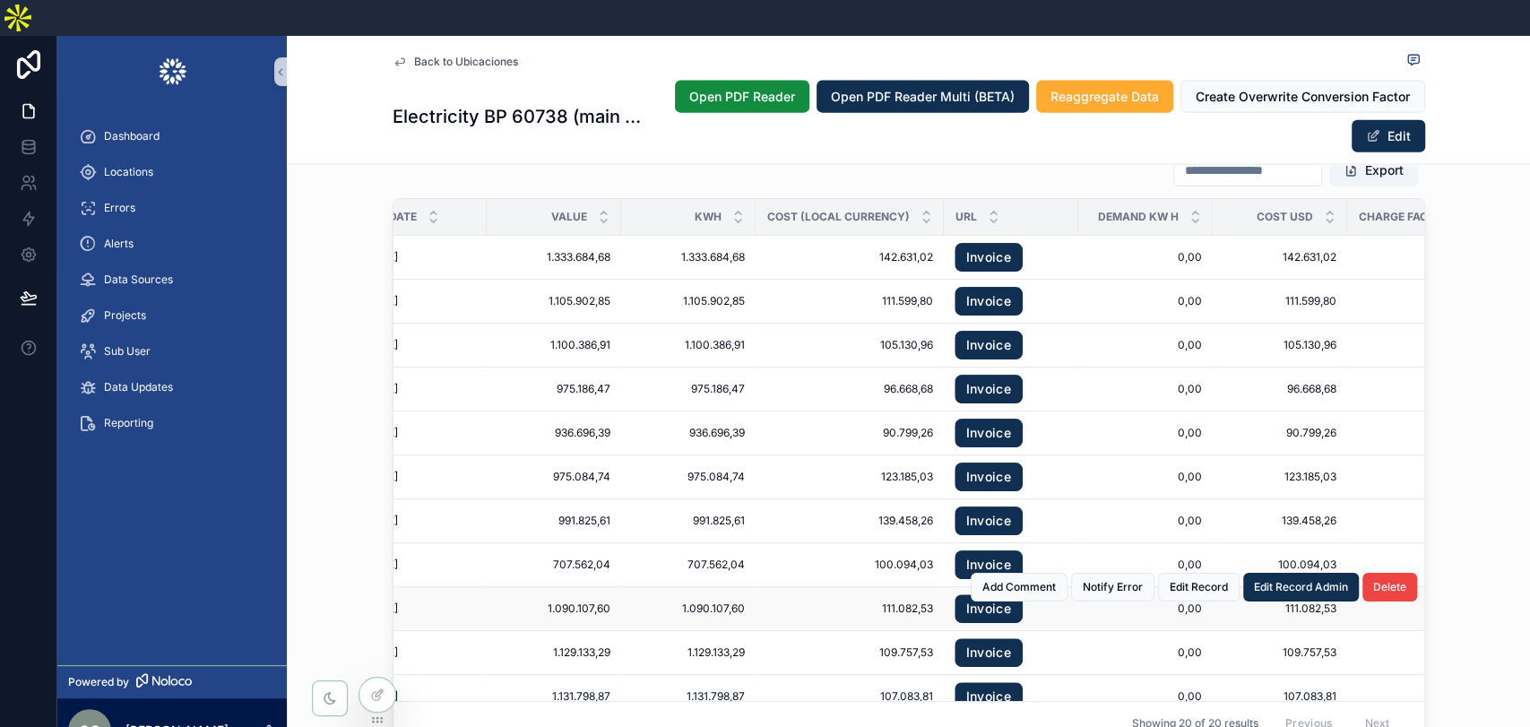
scroll to position [2775, 0]
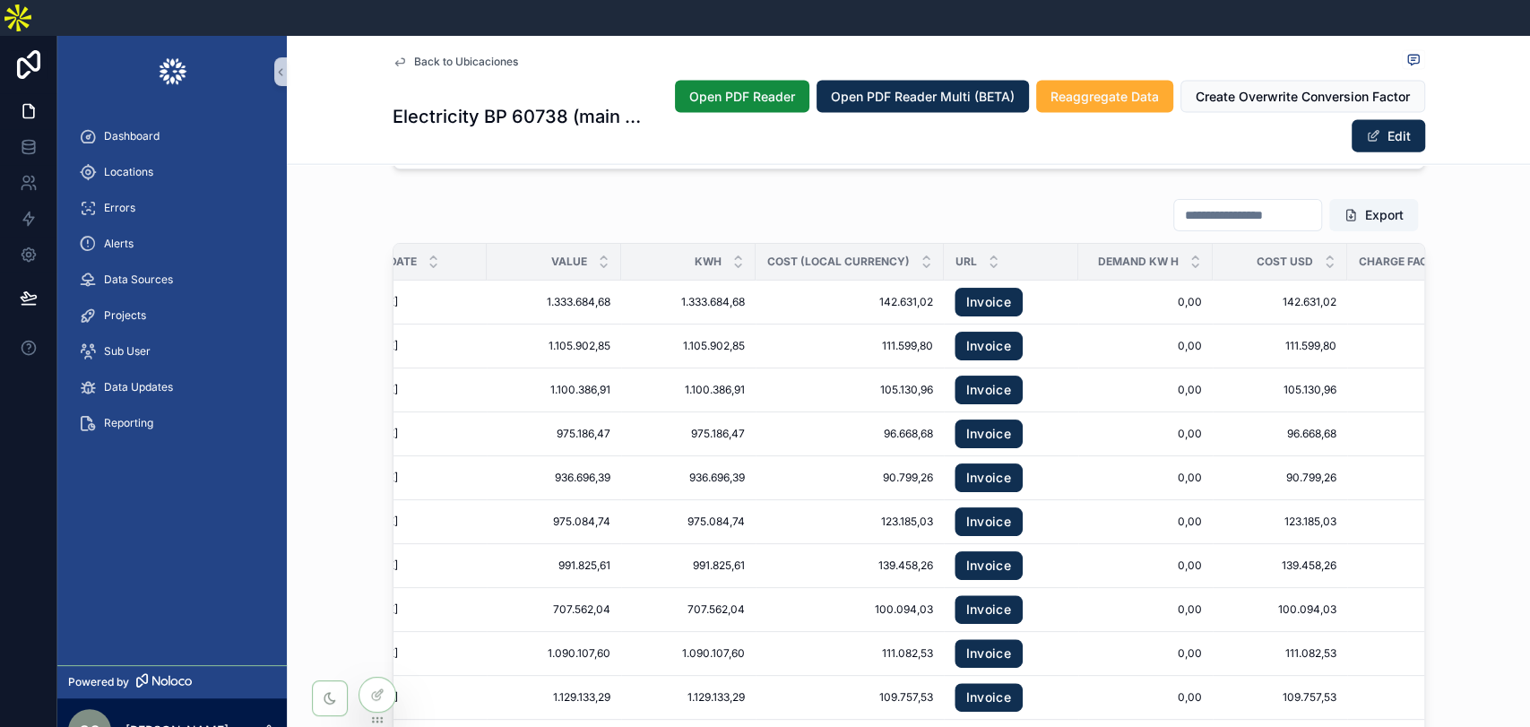
click at [1506, 330] on div "Export Start Date End Date Value kwh Cost (Local Currency) Url Demand Kw H Cost…" at bounding box center [908, 494] width 1243 height 606
click at [719, 88] on span "Open PDF Reader" at bounding box center [742, 97] width 106 height 18
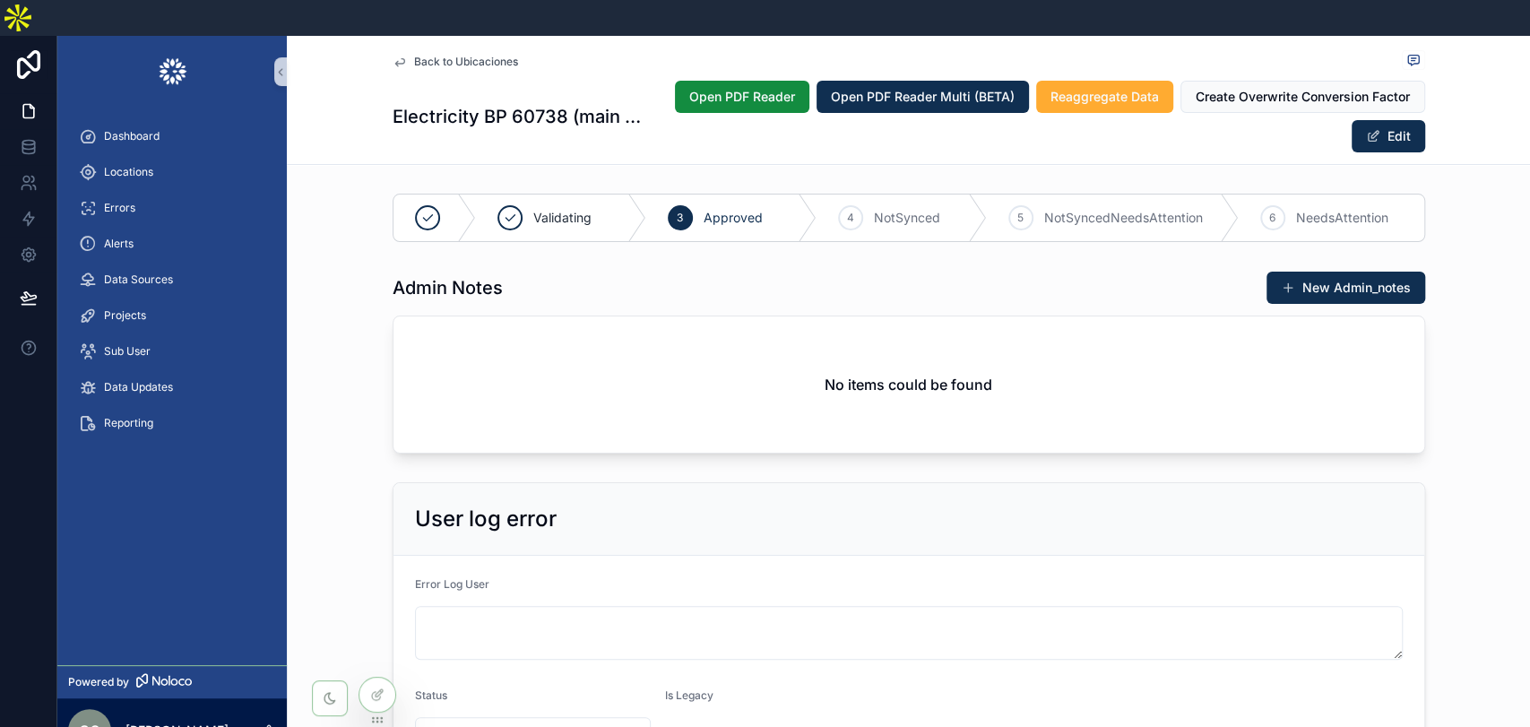
scroll to position [0, 176]
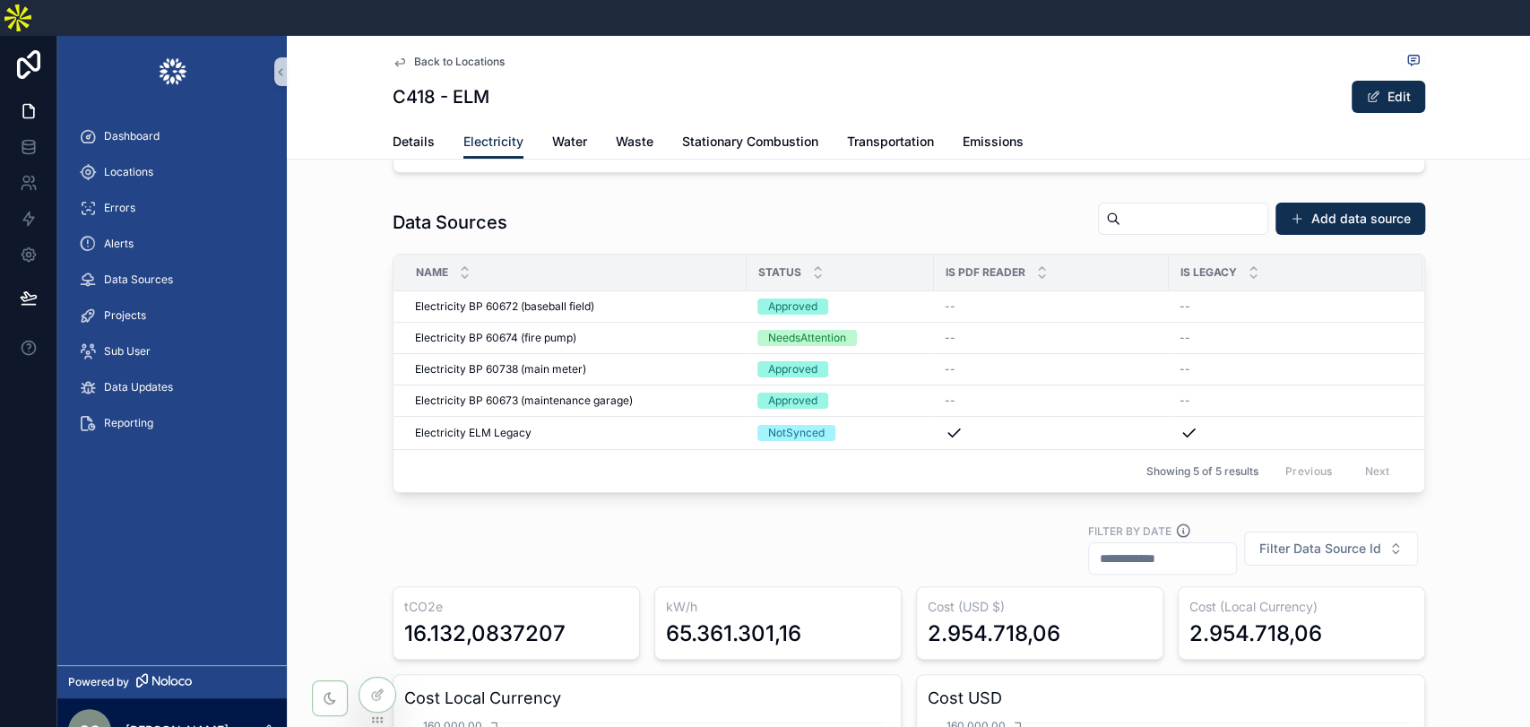
scroll to position [186, 0]
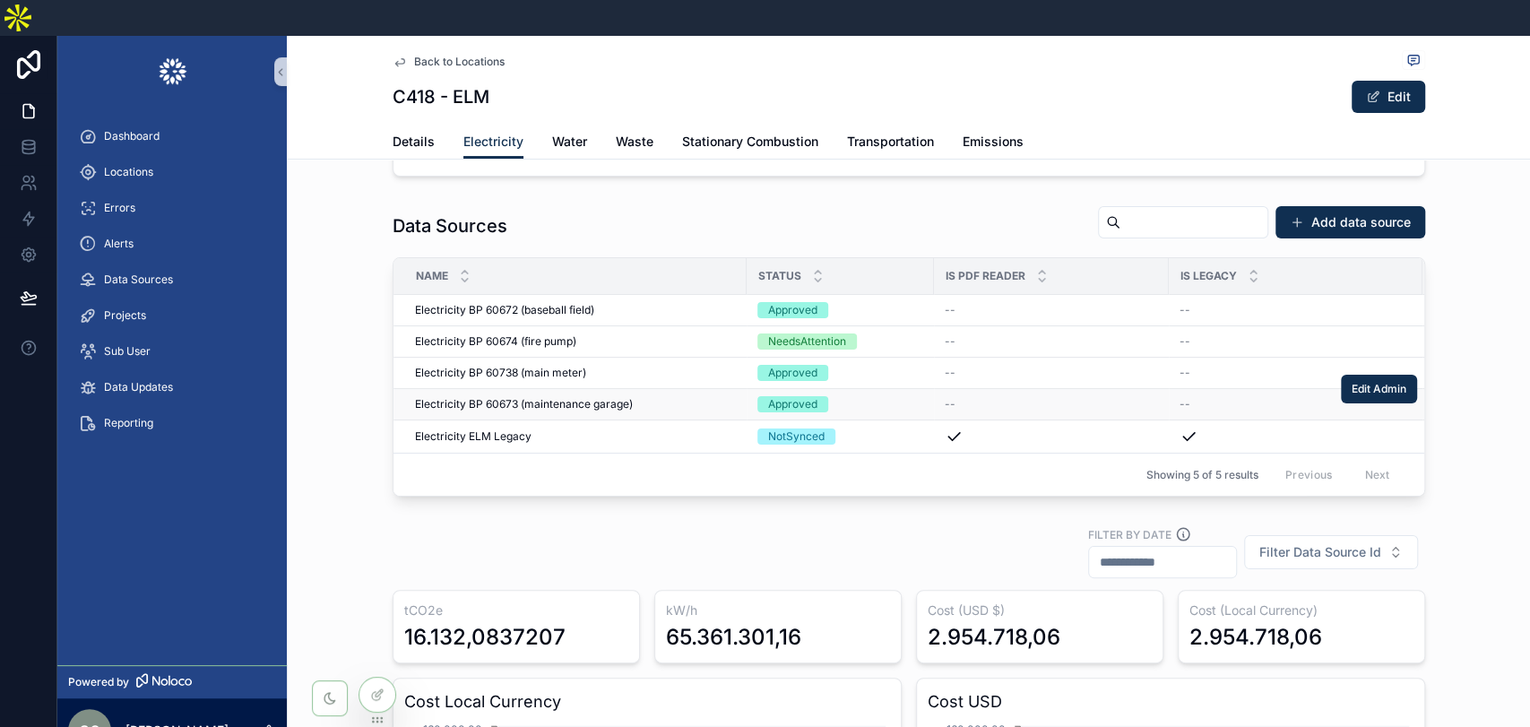
click at [549, 397] on span "Electricity BP 60673 (maintenance garage)" at bounding box center [524, 404] width 218 height 14
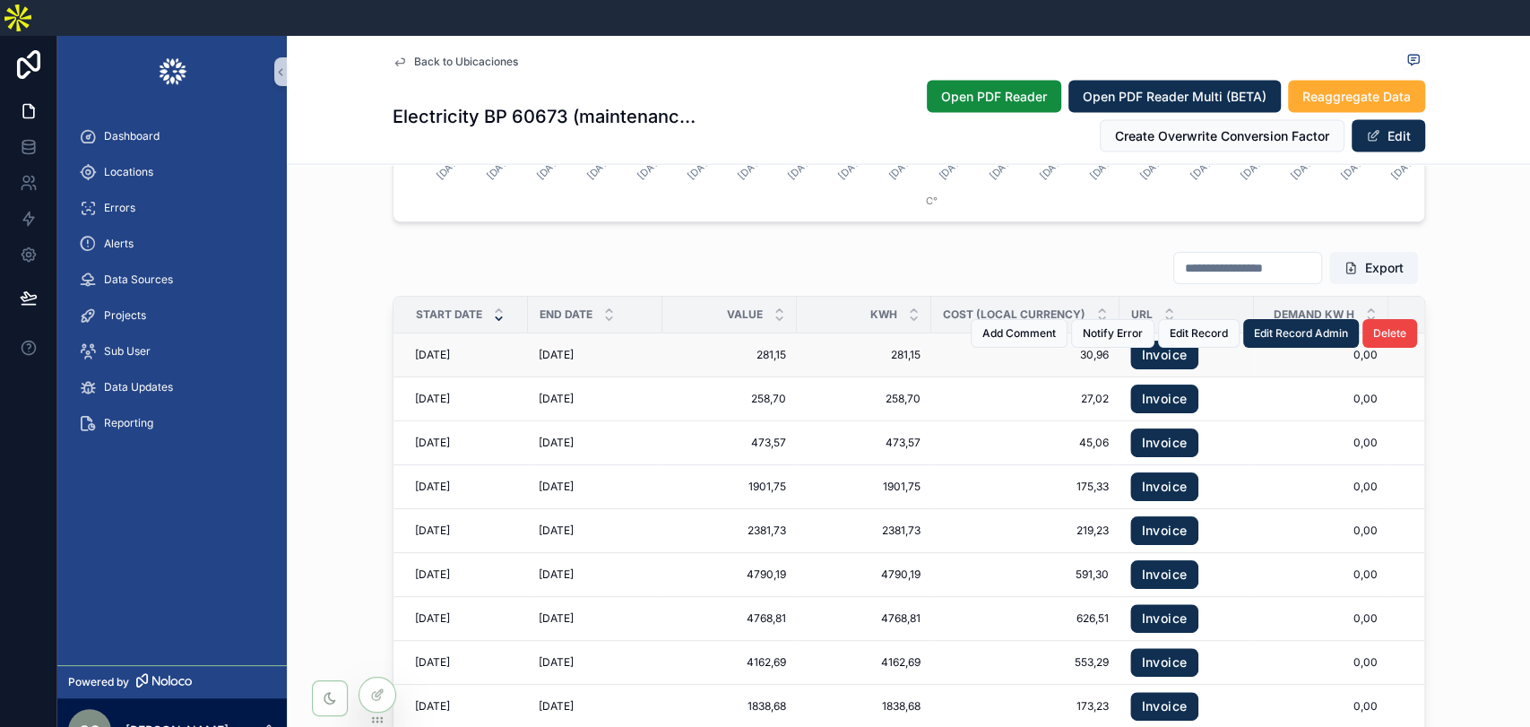
scroll to position [2775, 0]
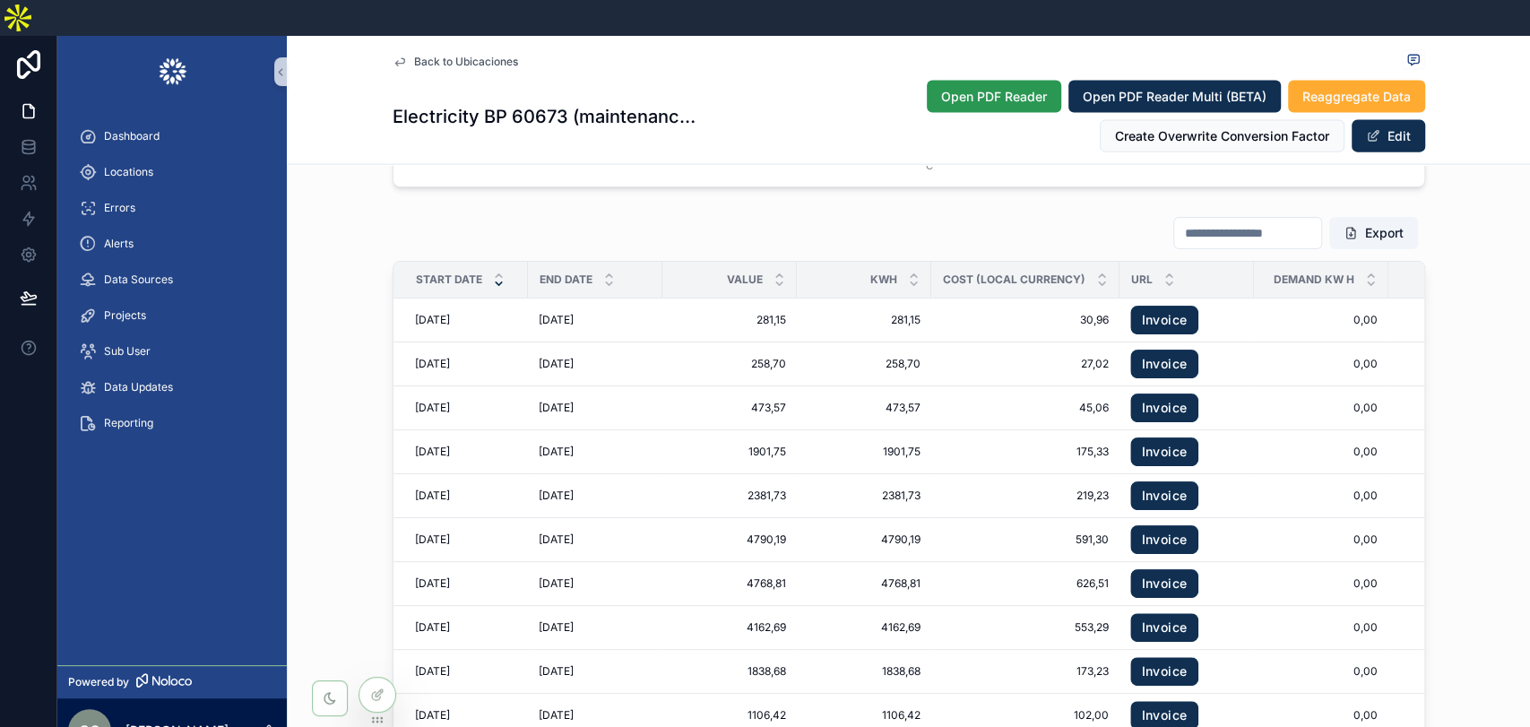
click at [1004, 88] on span "Open PDF Reader" at bounding box center [994, 97] width 106 height 18
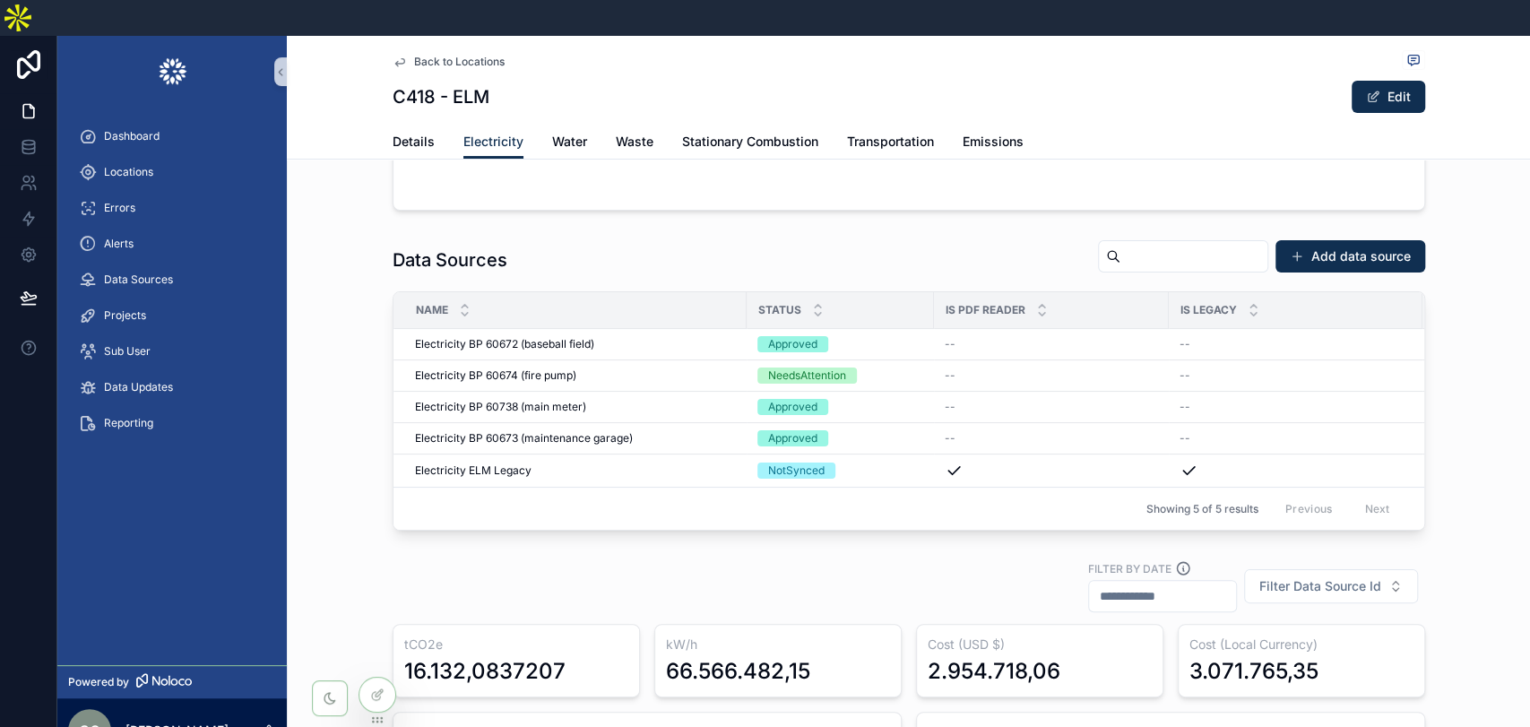
scroll to position [199, 0]
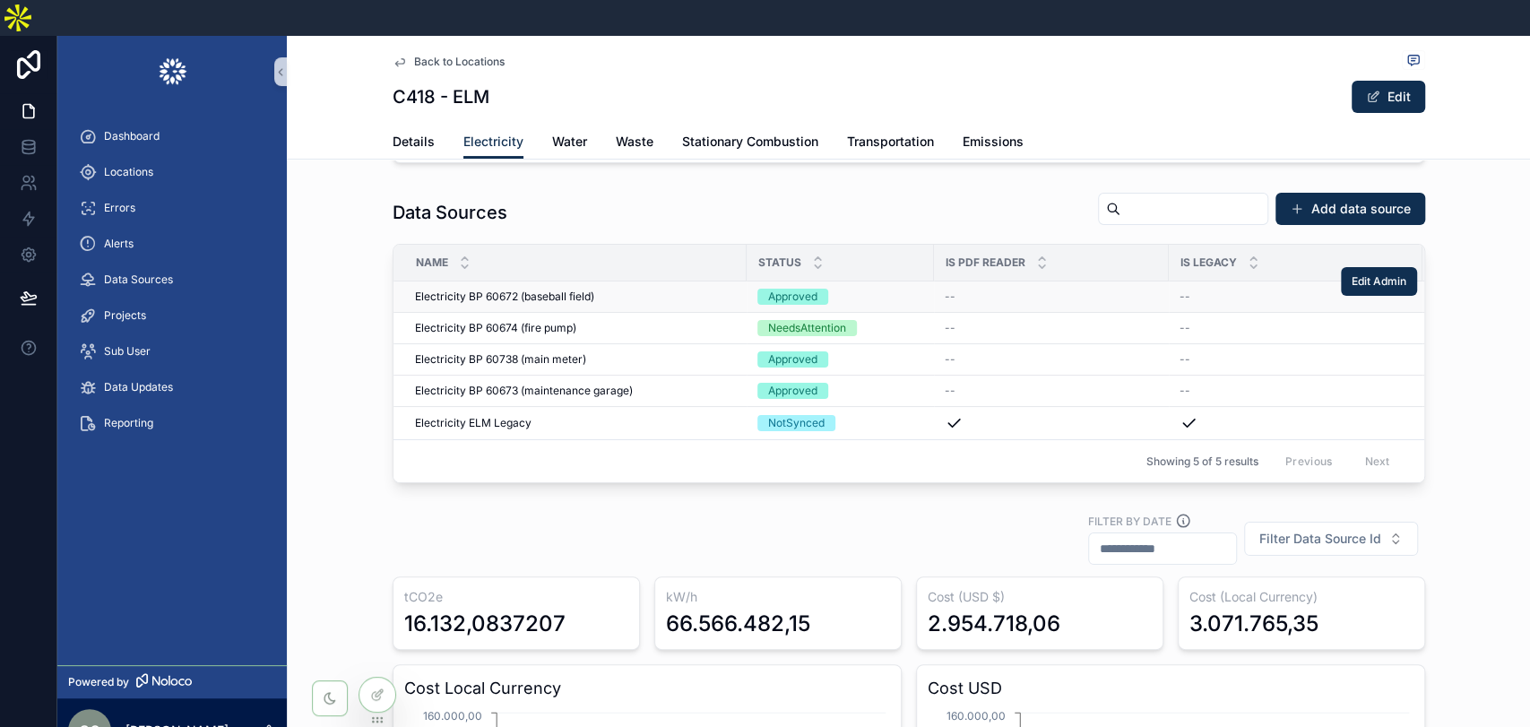
click at [502, 290] on span "Electricity BP 60672 (baseball field)" at bounding box center [504, 297] width 179 height 14
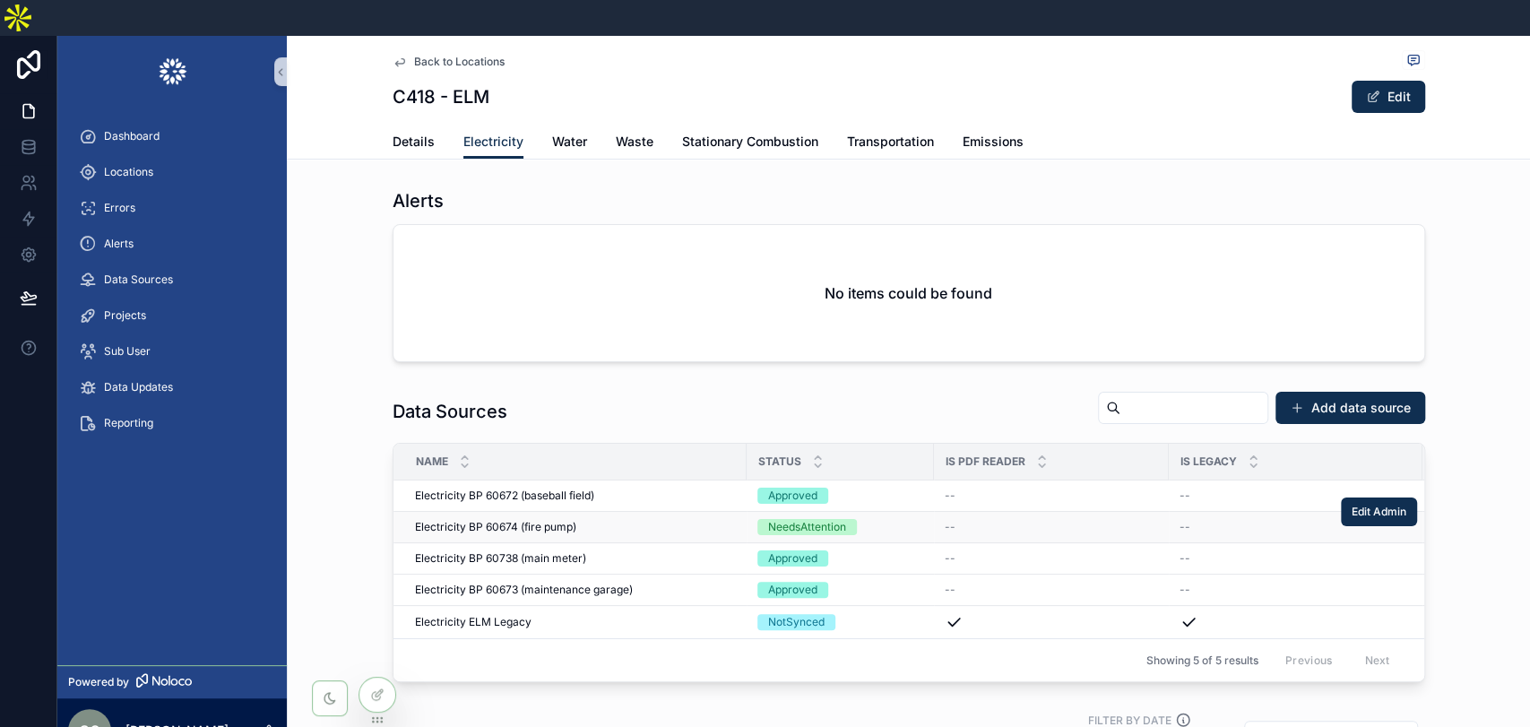
scroll to position [99, 0]
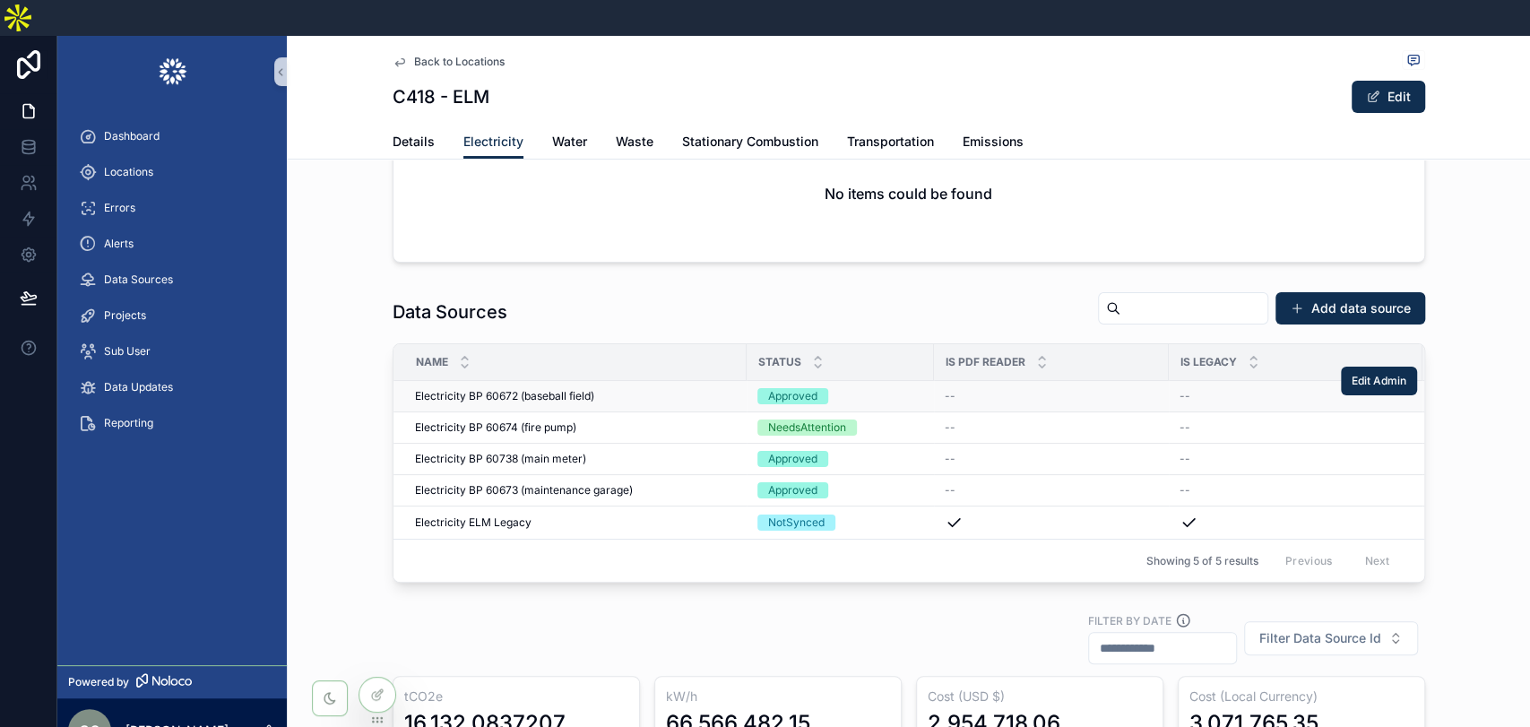
click at [522, 389] on span "Electricity BP 60672 (baseball field)" at bounding box center [504, 396] width 179 height 14
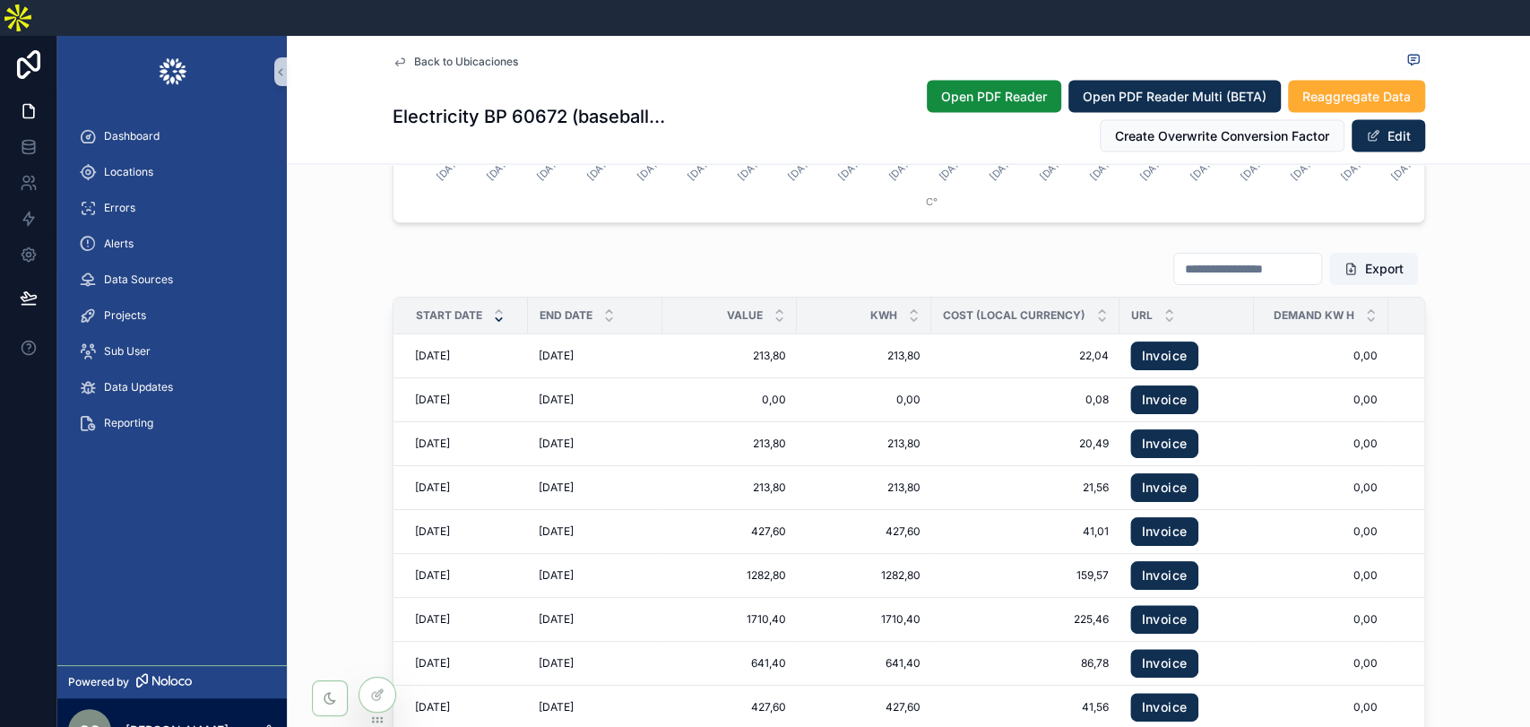
scroll to position [2689, 0]
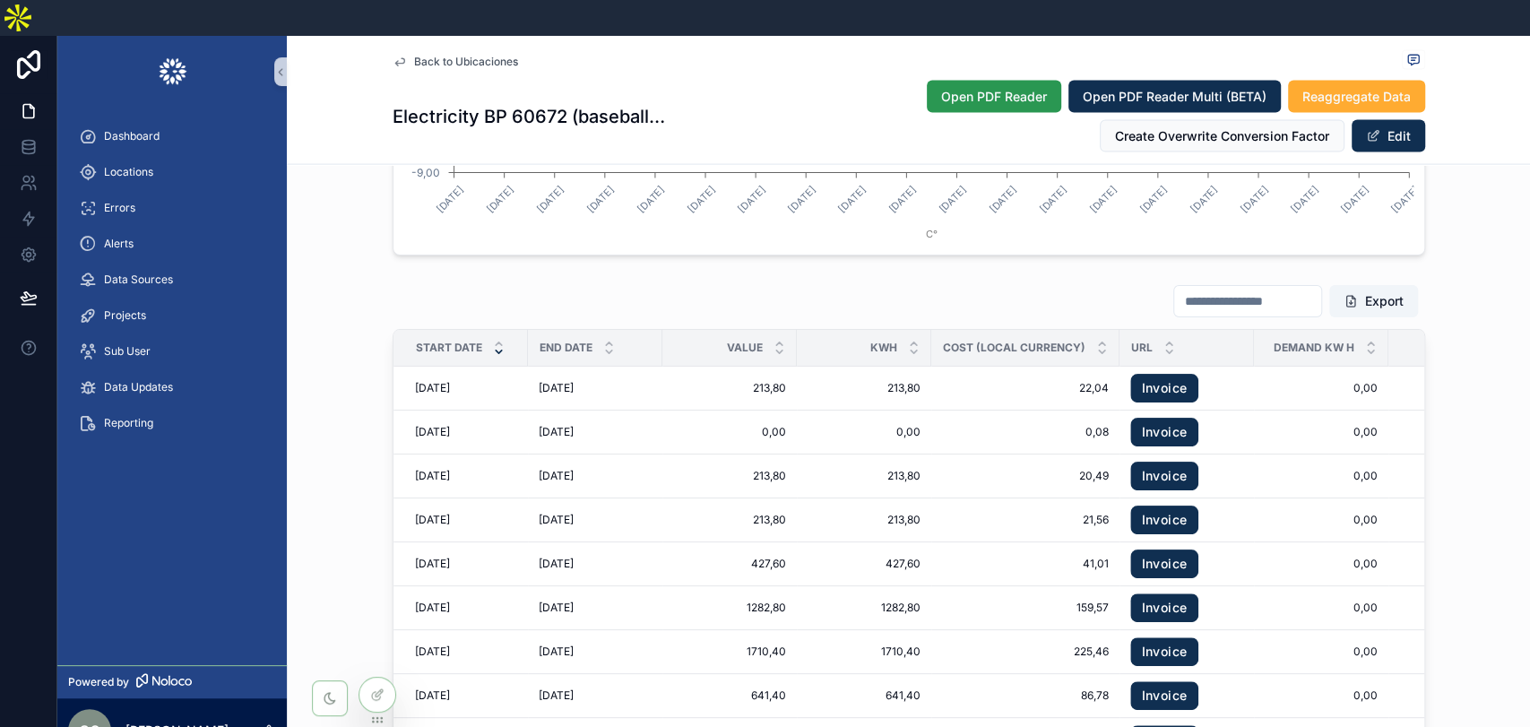
click at [982, 88] on span "Open PDF Reader" at bounding box center [994, 97] width 106 height 18
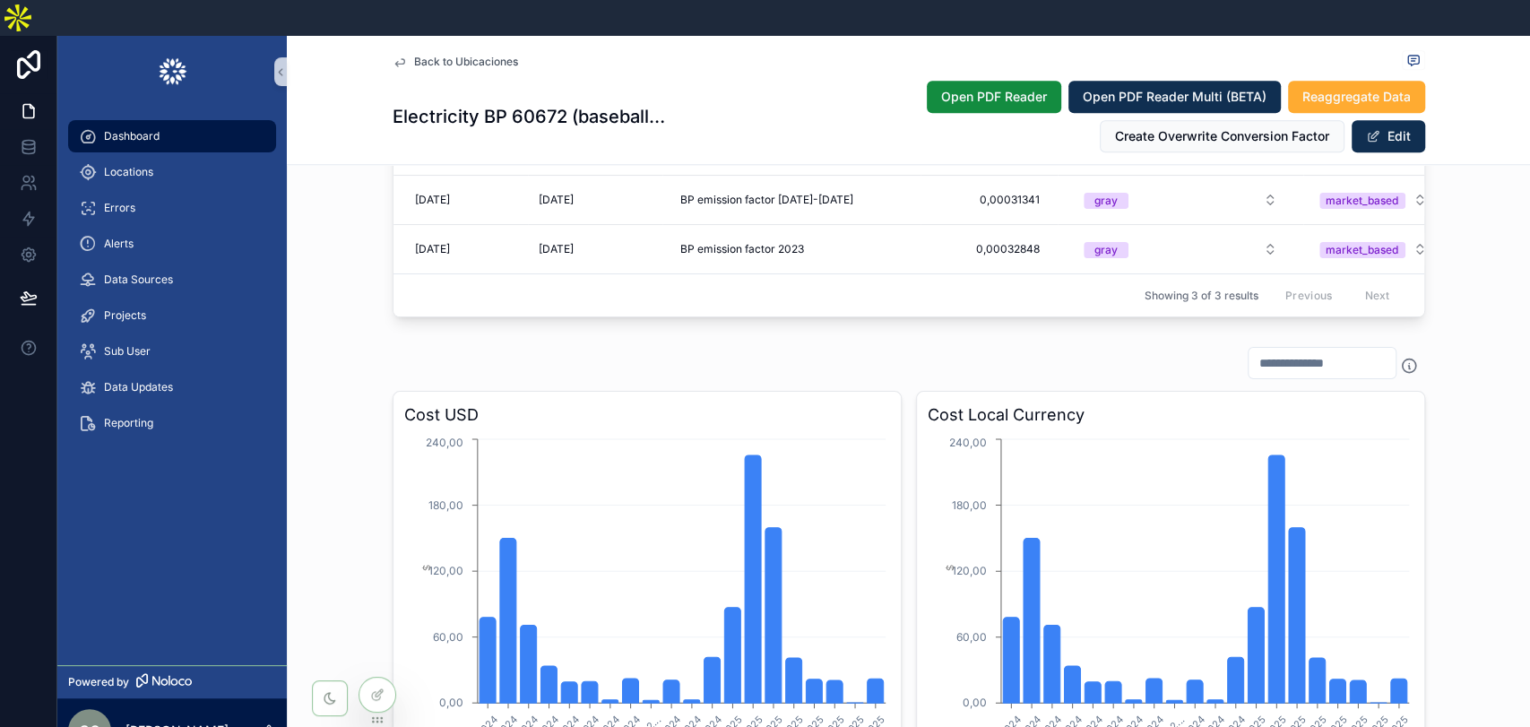
scroll to position [1195, 0]
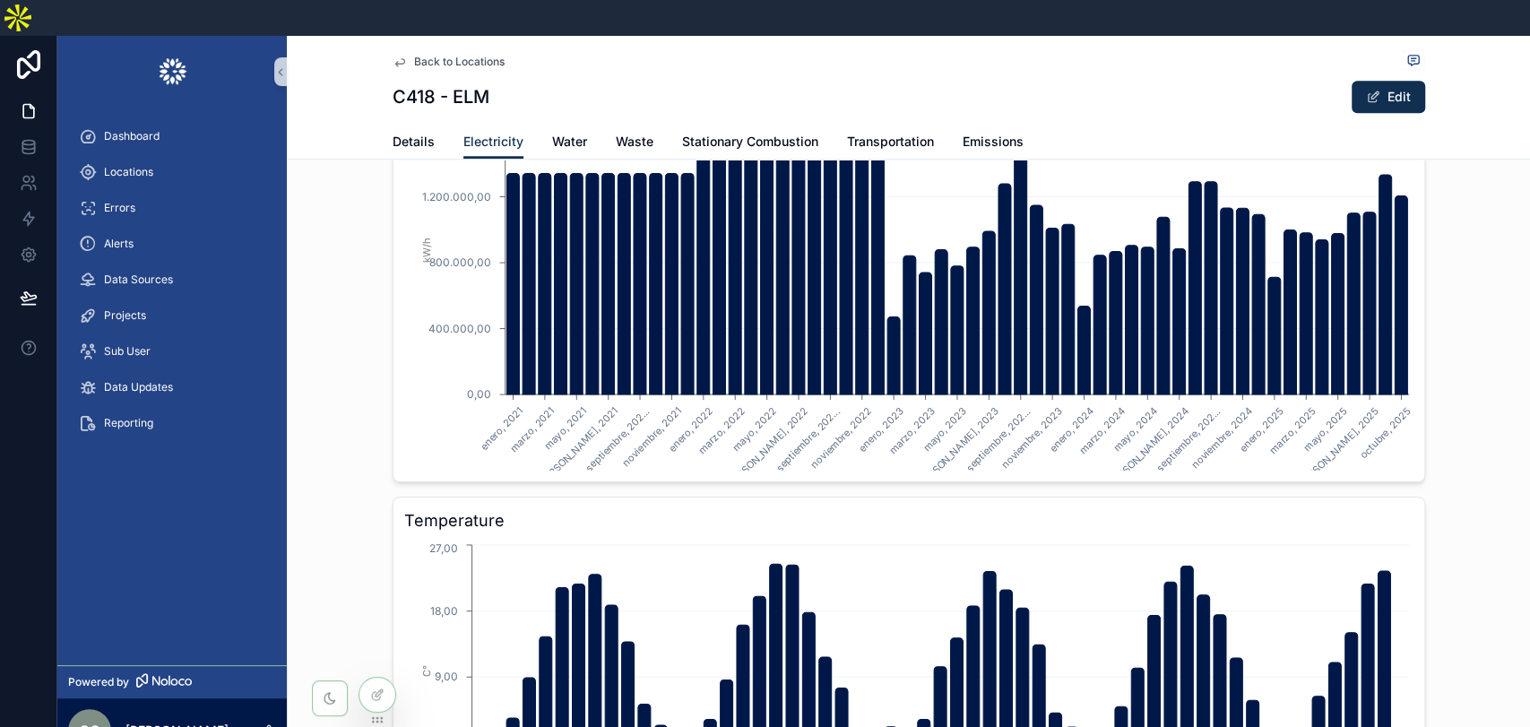
scroll to position [298, 0]
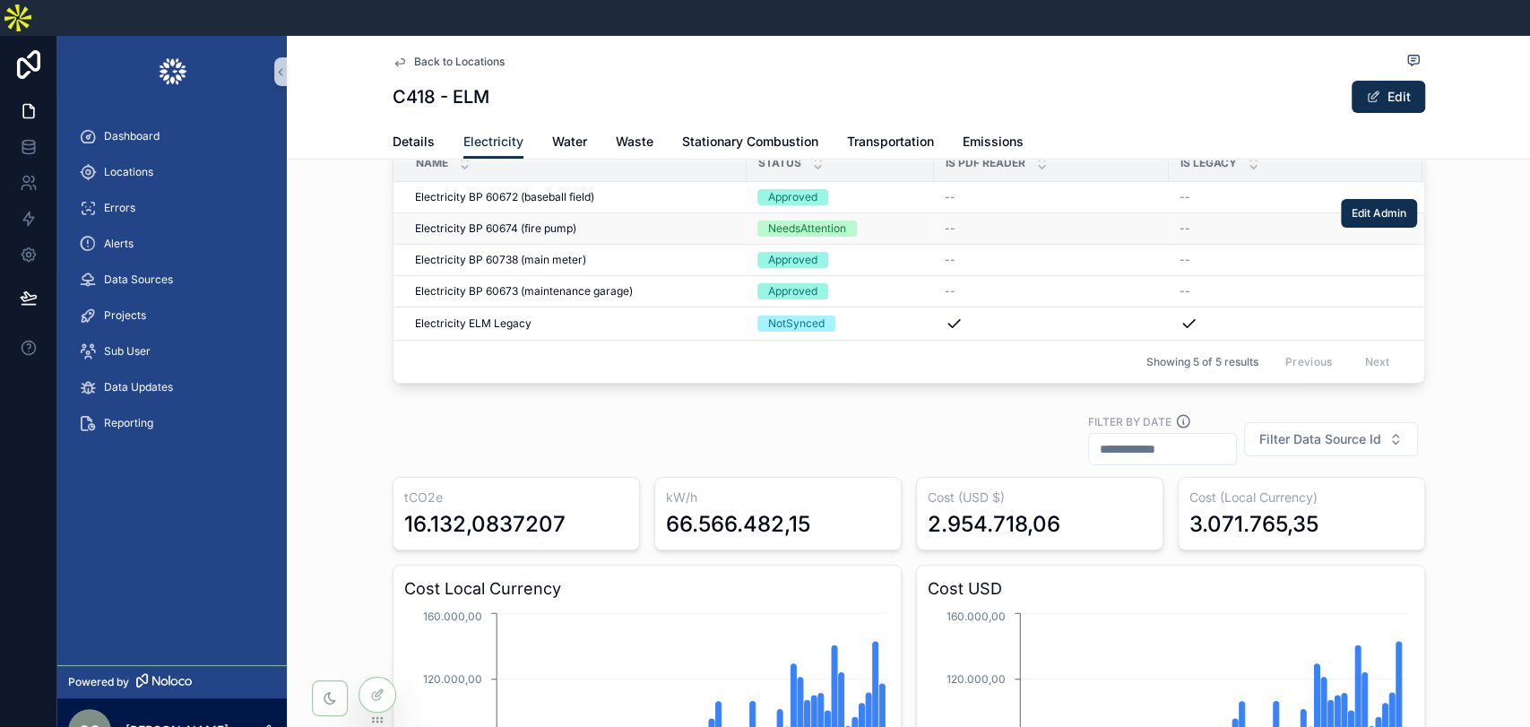
click at [548, 221] on span "Electricity BP 60674 (fire pump)" at bounding box center [495, 228] width 161 height 14
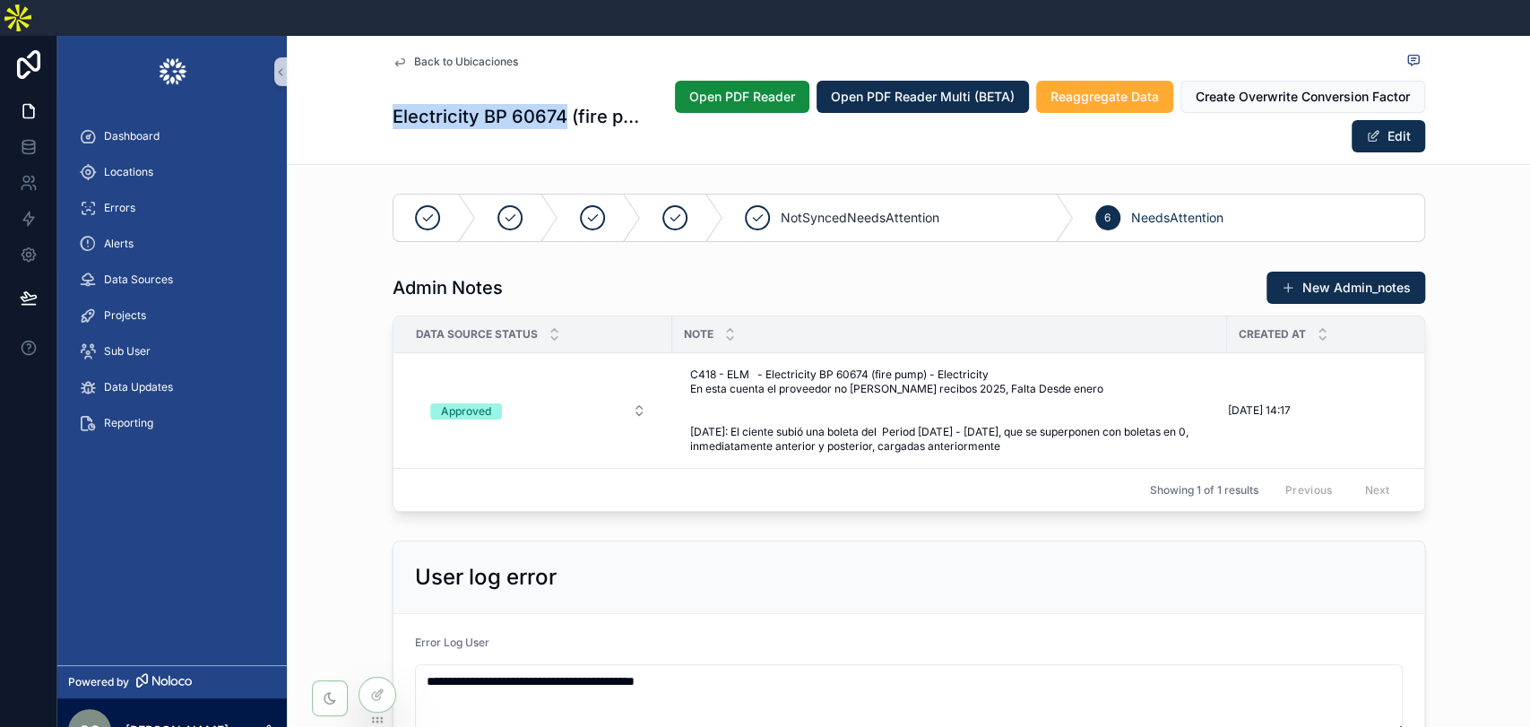
drag, startPoint x: 376, startPoint y: 74, endPoint x: 559, endPoint y: 74, distance: 182.9
click at [559, 74] on div "Back to Ubicaciones Electricity BP 60674 (fire pump) Open PDF Reader Open PDF R…" at bounding box center [908, 100] width 1243 height 129
copy h1 "Electricity BP 60674"
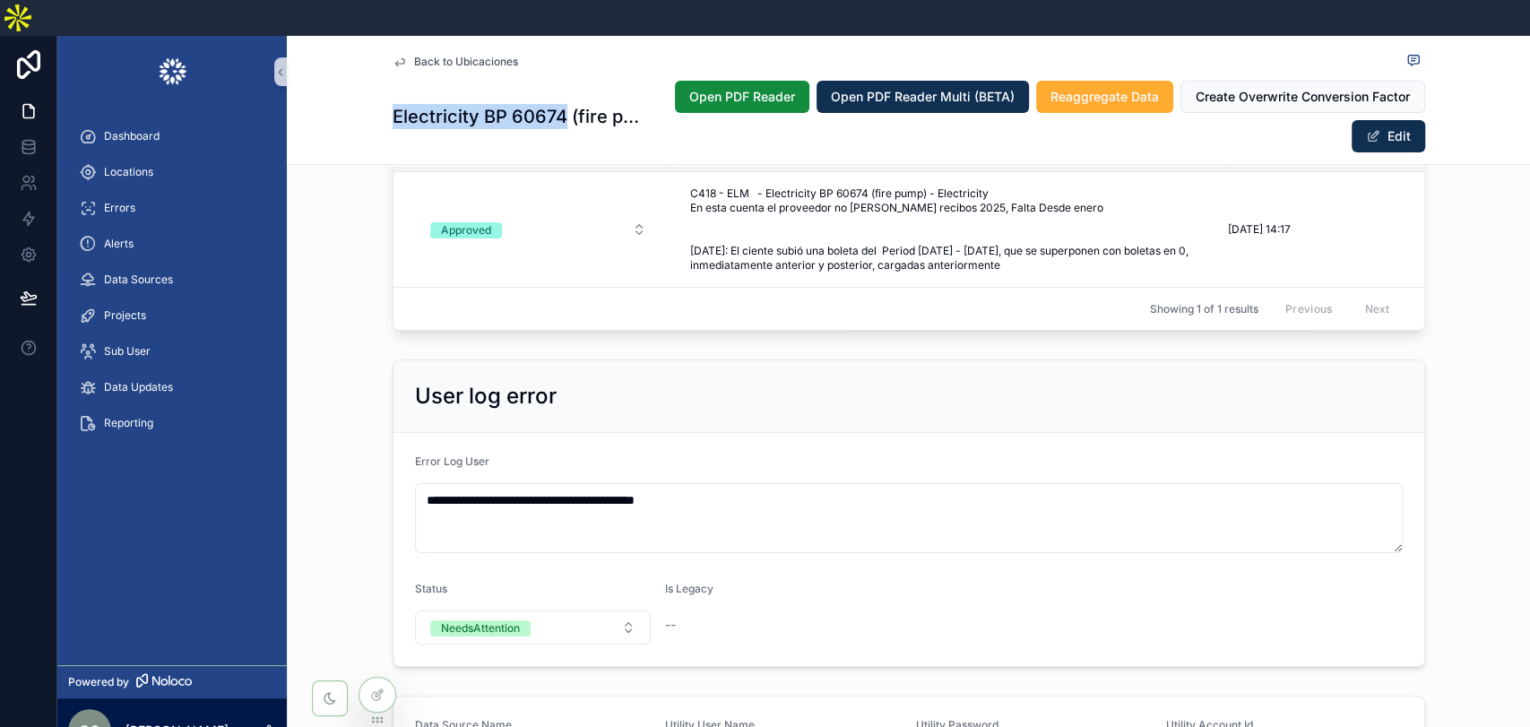
scroll to position [199, 0]
